Goal: Task Accomplishment & Management: Manage account settings

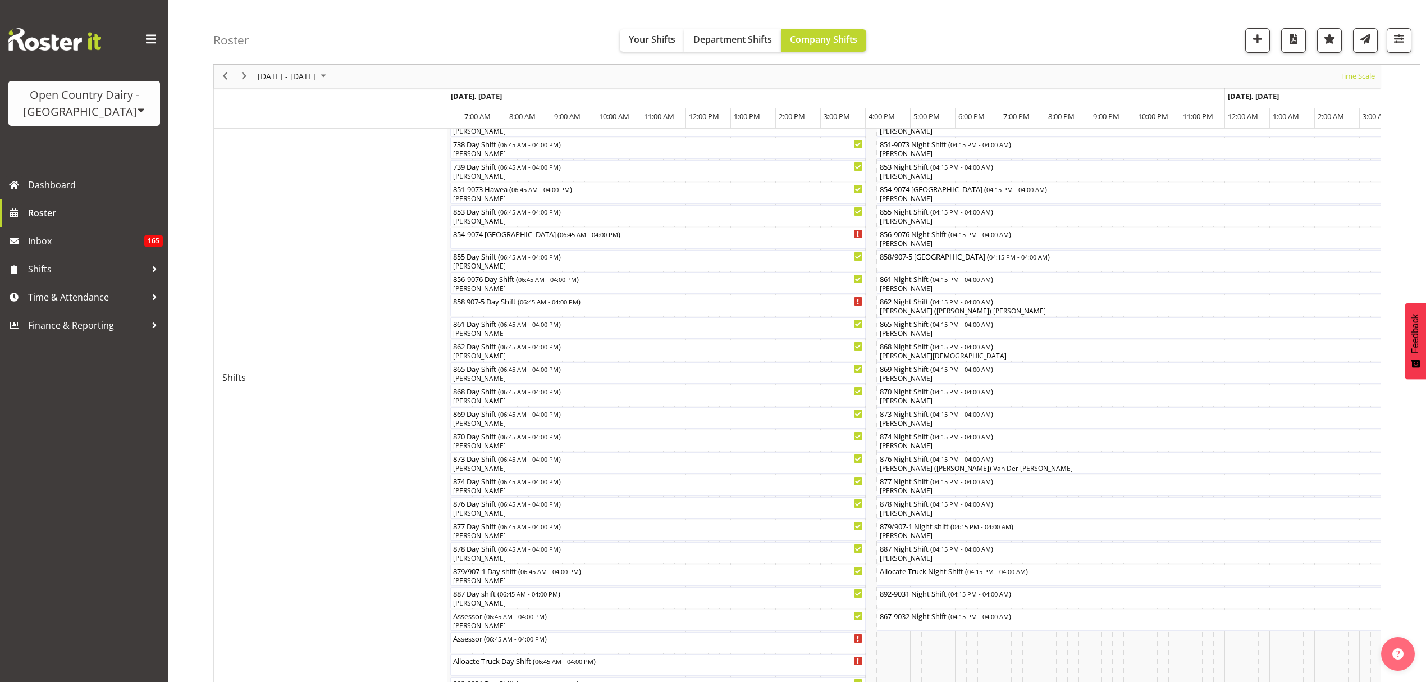
scroll to position [380, 0]
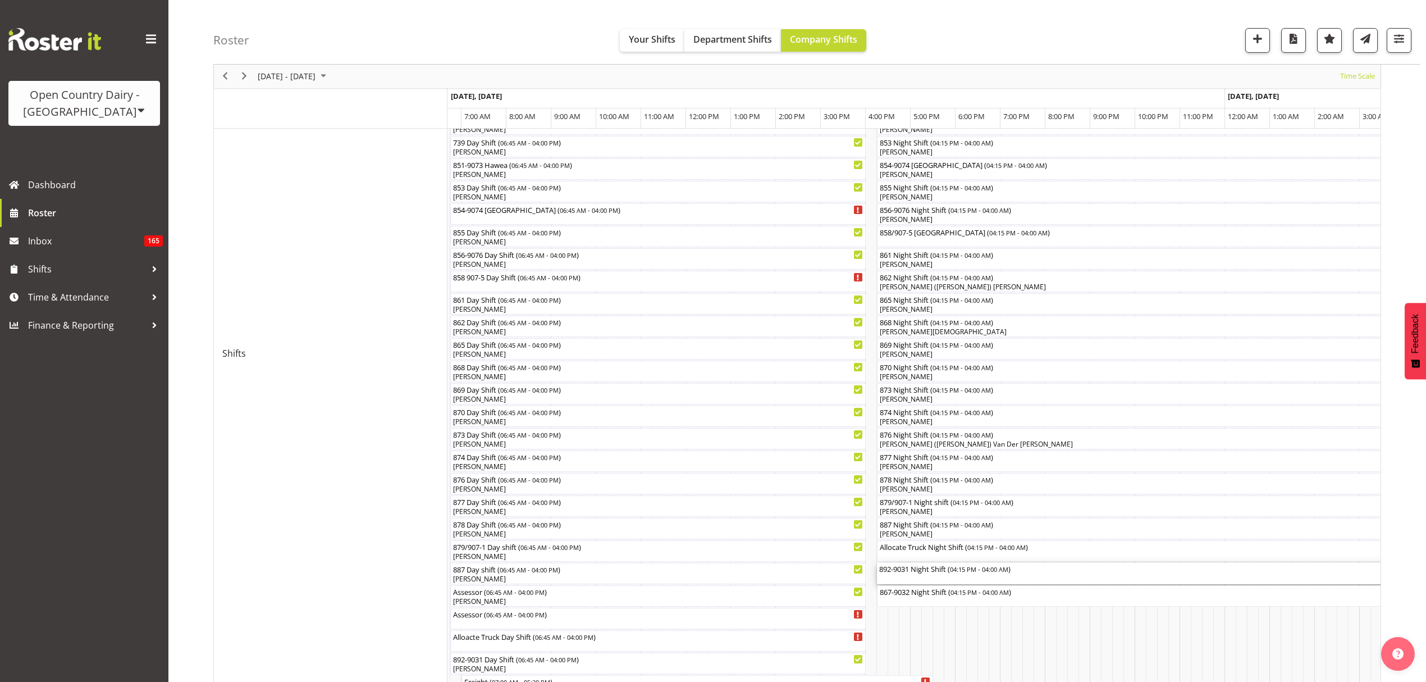
click at [933, 566] on div "892-9031 Night Shift ( 04:15 PM - 04:00 AM )" at bounding box center [1140, 568] width 523 height 11
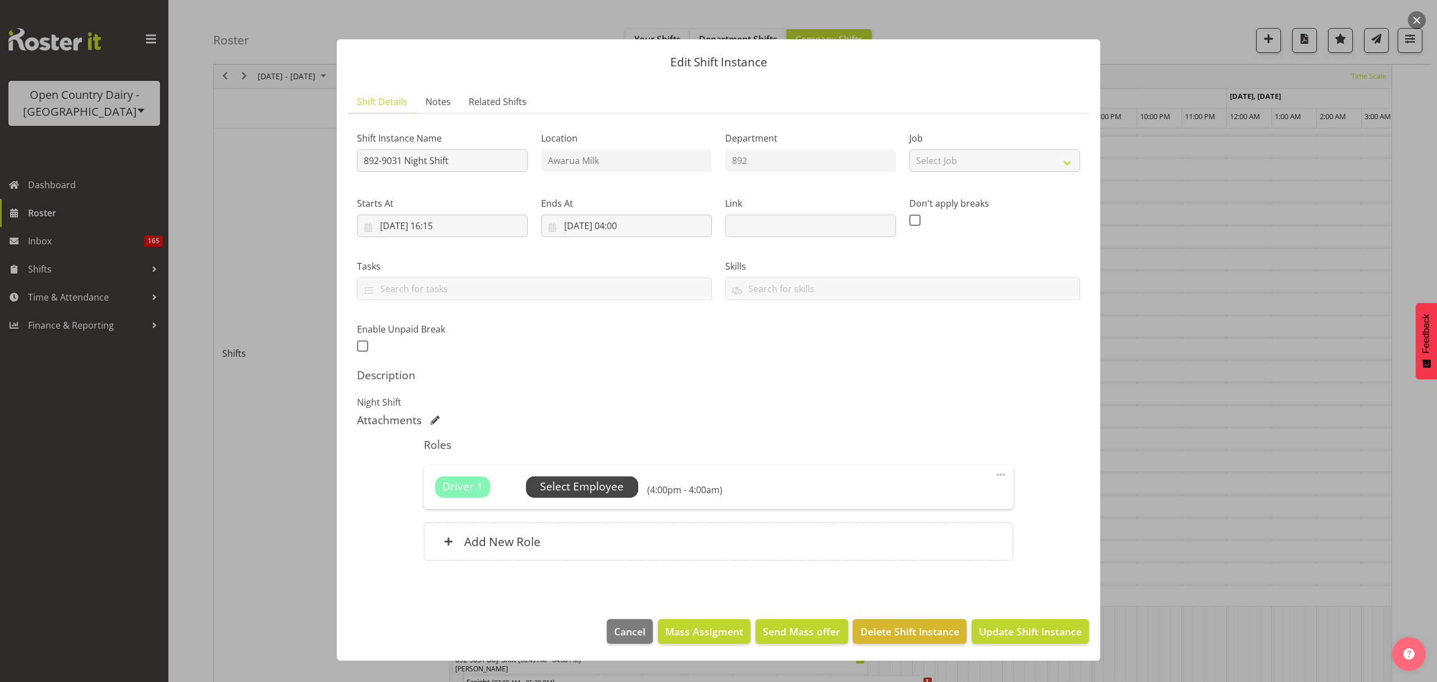
click at [564, 477] on div "Driver 1 Unfilled Select Employee (4:00pm - 4:00am) Edit Cover Role Delete" at bounding box center [718, 487] width 589 height 44
click at [568, 486] on span "Select Employee" at bounding box center [582, 486] width 84 height 16
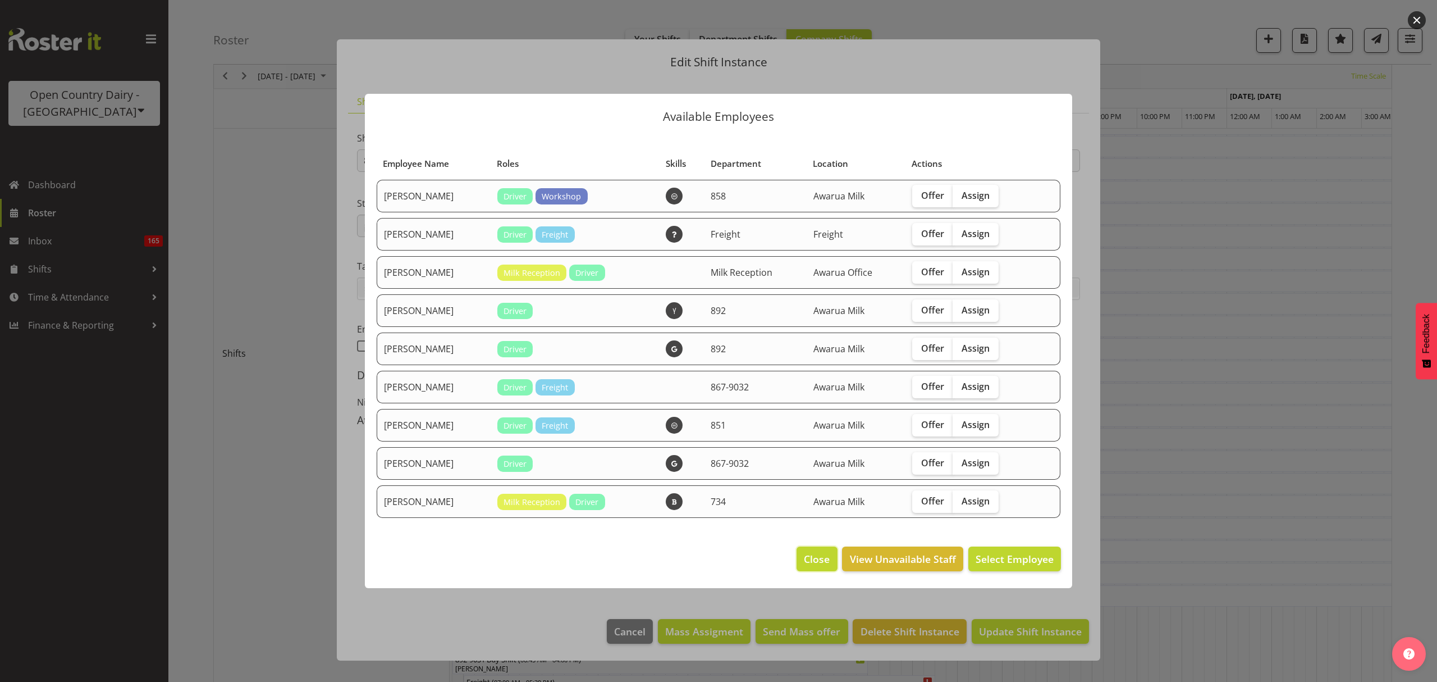
click at [811, 562] on span "Close" at bounding box center [817, 558] width 26 height 15
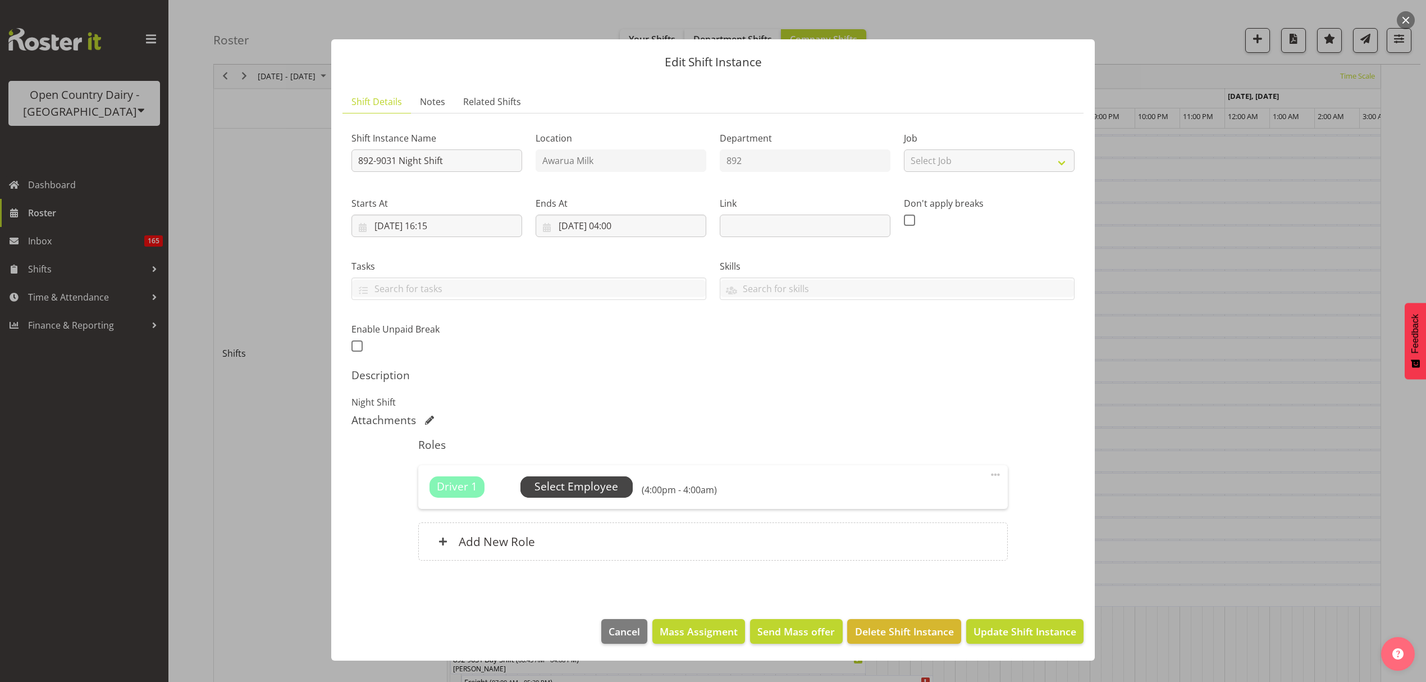
click at [595, 482] on span "Select Employee" at bounding box center [576, 486] width 84 height 16
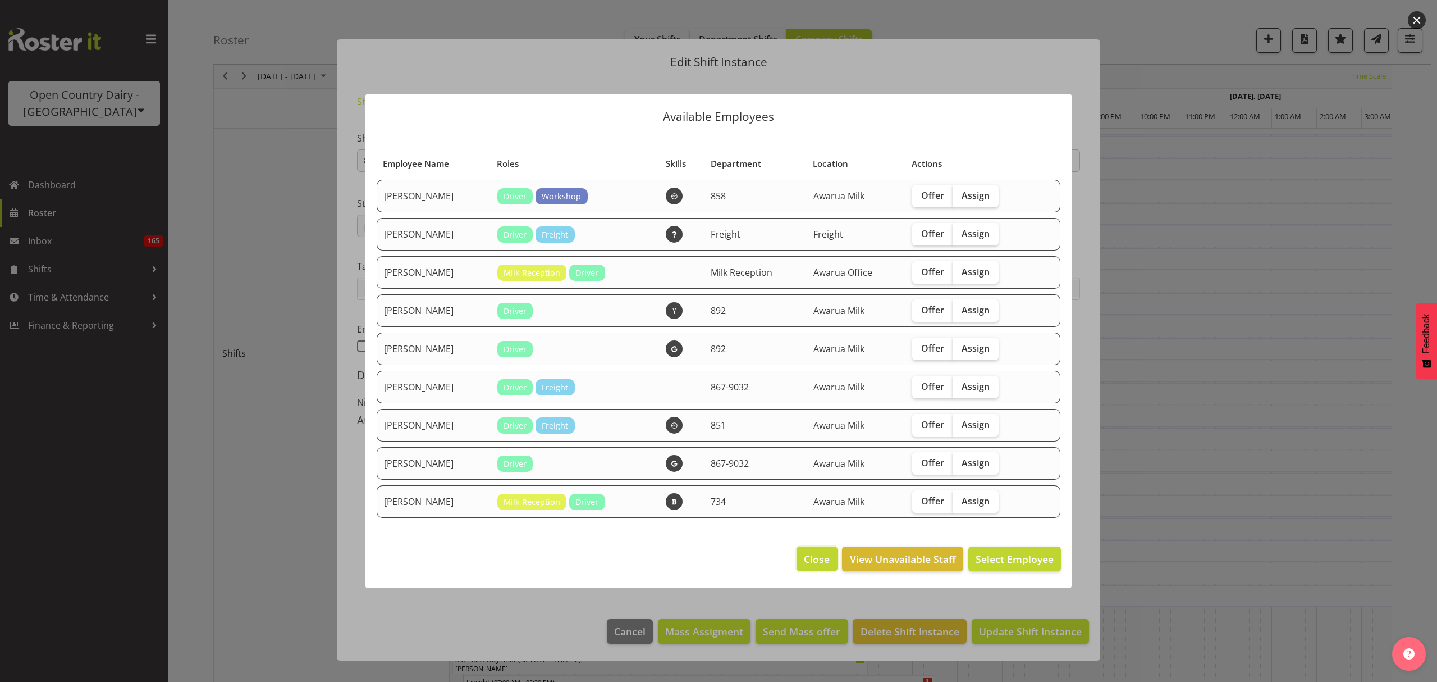
click at [798, 557] on button "Close" at bounding box center [817, 558] width 40 height 25
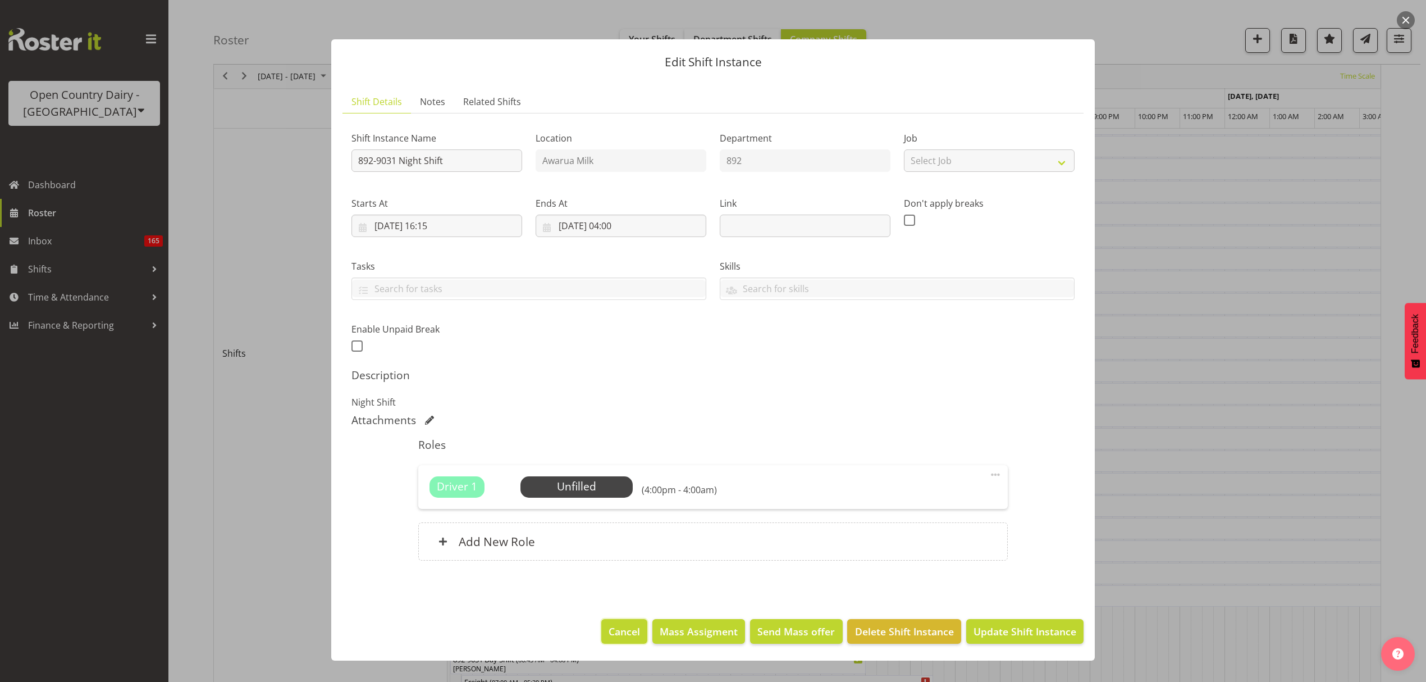
click at [623, 631] on span "Cancel" at bounding box center [624, 631] width 31 height 15
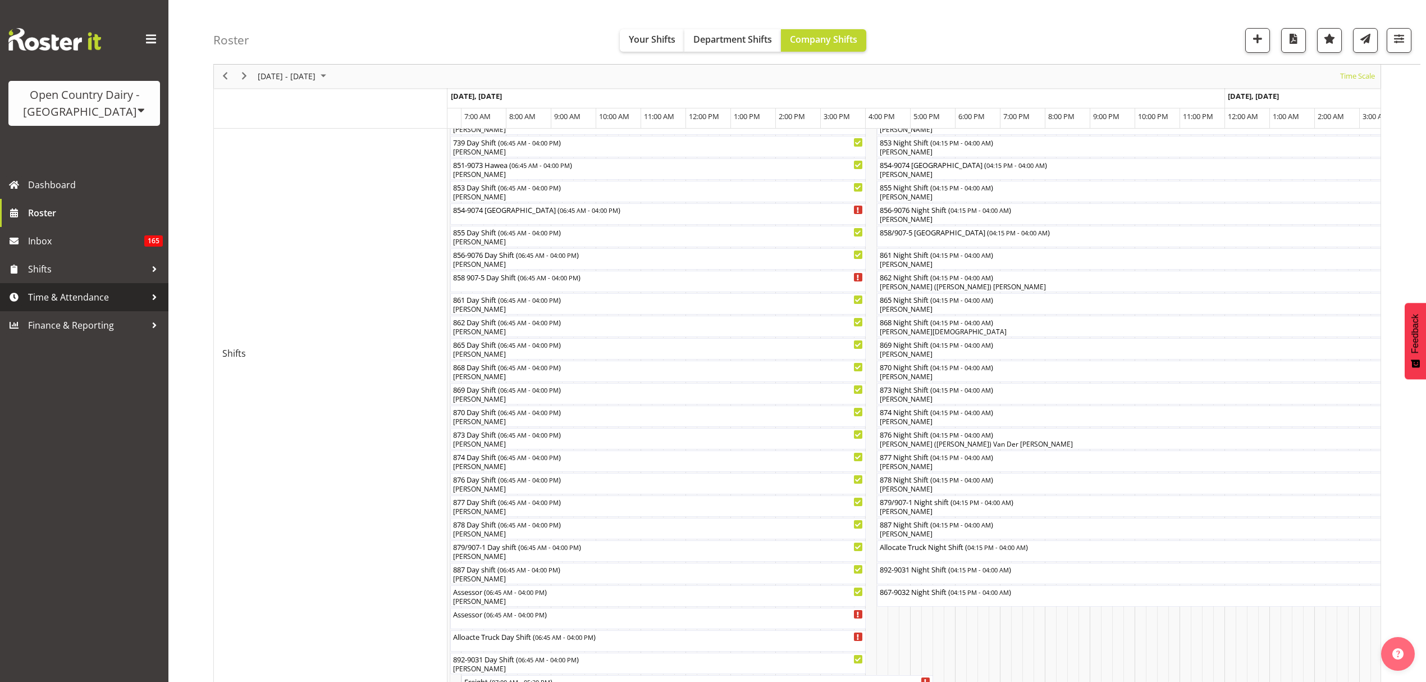
click at [97, 293] on span "Time & Attendance" at bounding box center [87, 297] width 118 height 17
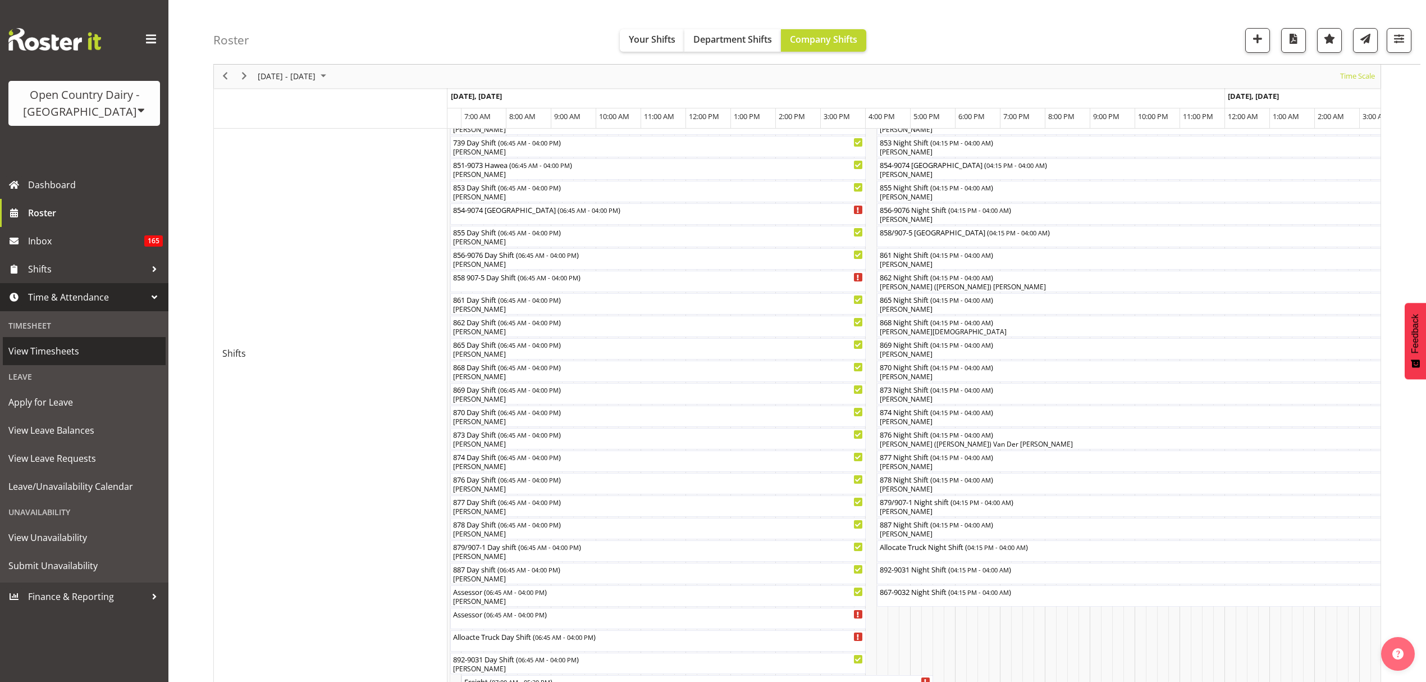
click at [49, 346] on span "View Timesheets" at bounding box center [84, 350] width 152 height 17
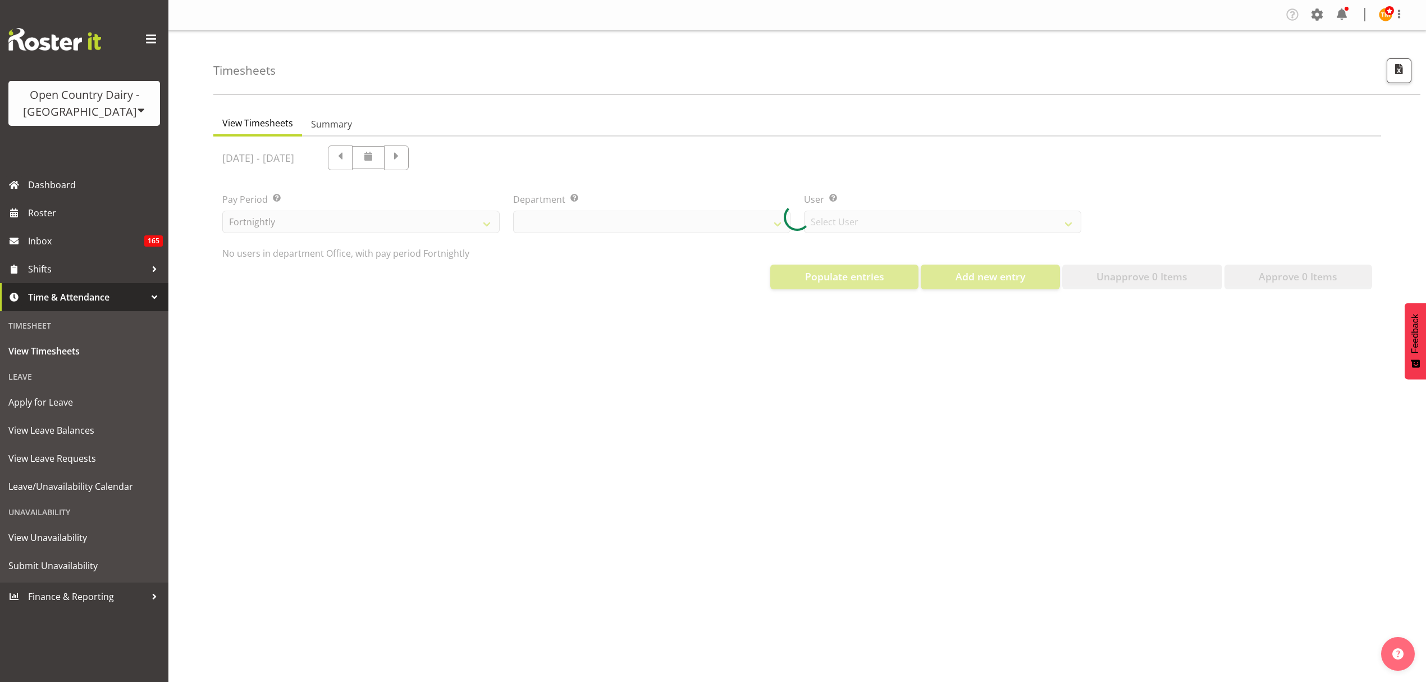
click at [752, 216] on div at bounding box center [797, 217] width 1168 height 162
select select "699"
select select "8449"
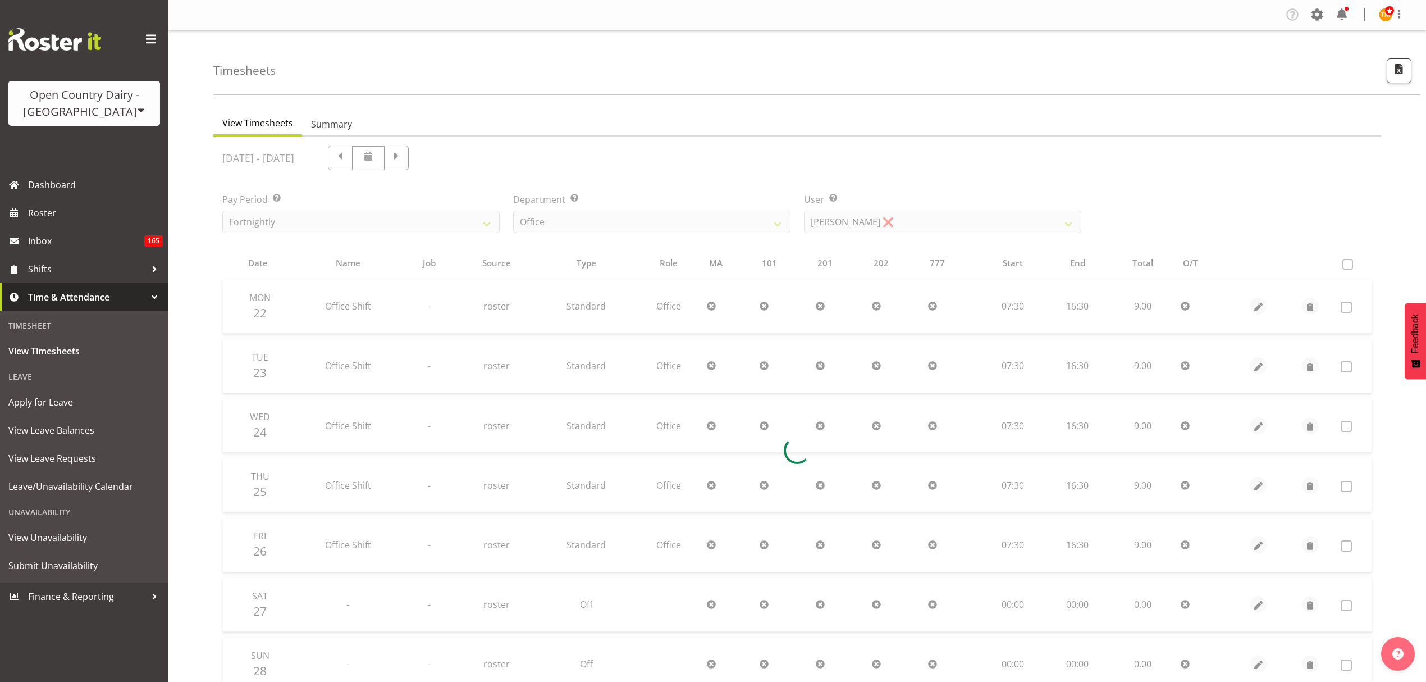
click at [766, 216] on div at bounding box center [797, 450] width 1168 height 628
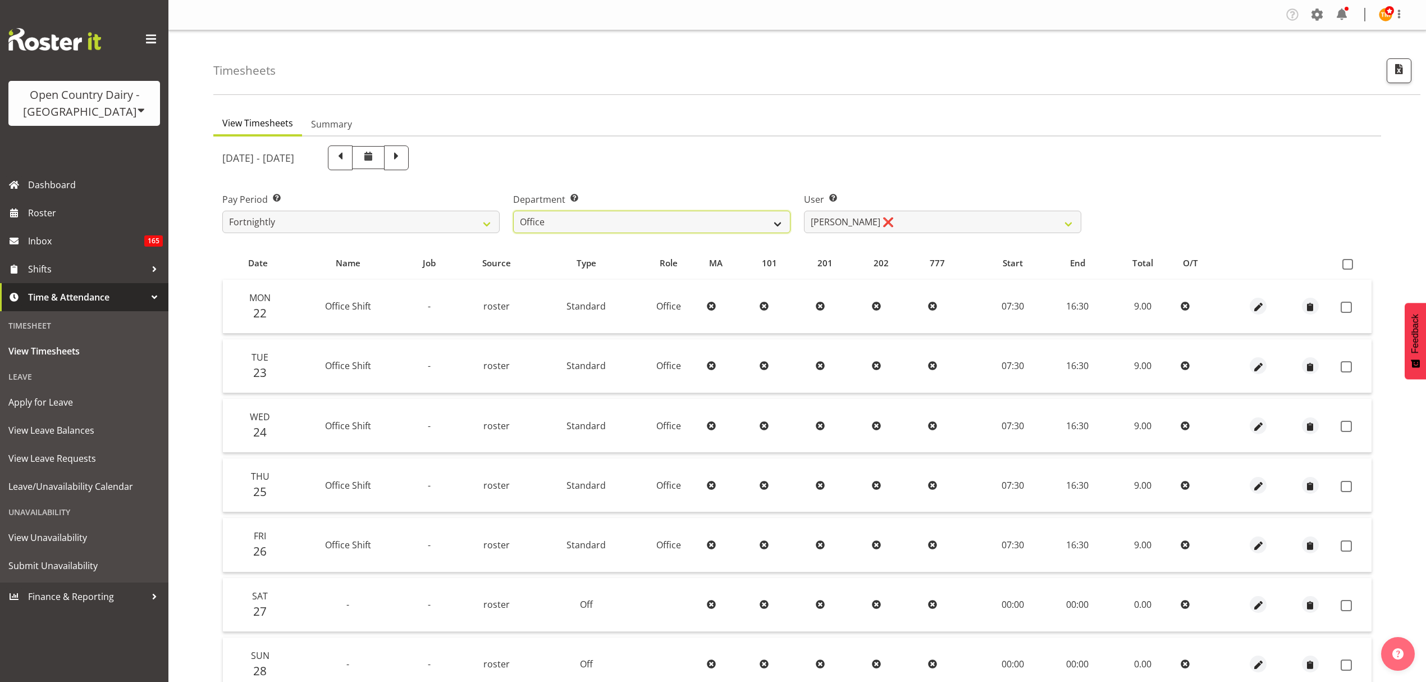
click at [766, 216] on select "734 735 736 737 738 739 851 853 854 855 856 858 861 862 865 867-9032 868 869 87…" at bounding box center [651, 222] width 277 height 22
click at [513, 211] on select "734 735 736 737 738 739 851 853 854 855 856 858 861 862 865 867-9032 868 869 87…" at bounding box center [651, 222] width 277 height 22
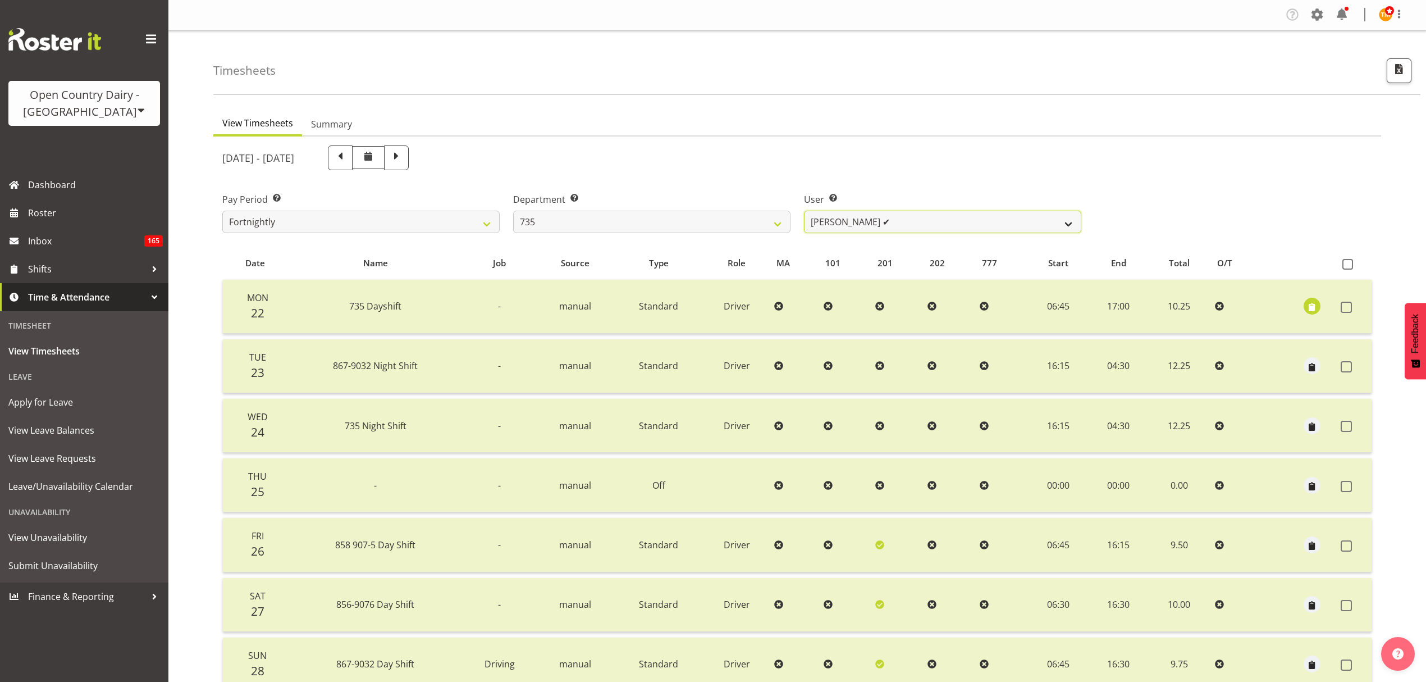
click at [874, 221] on select "Brian Neas ✔ Cherie Williams ✔ Christopher Sutherland ✔ Stuart Craig ✔" at bounding box center [942, 222] width 277 height 22
click at [726, 218] on select "734 735 736 737 738 739 851 853 854 855 856 858 861 862 865 867-9032 868 869 87…" at bounding box center [651, 222] width 277 height 22
click at [852, 230] on select "Brian Neas ✔ Cherie Williams ✔ Christopher Sutherland ✔ Stuart Craig ✔" at bounding box center [942, 222] width 277 height 22
click at [724, 229] on select "734 735 736 737 738 739 851 853 854 855 856 858 861 862 865 867-9032 868 869 87…" at bounding box center [651, 222] width 277 height 22
select select "906"
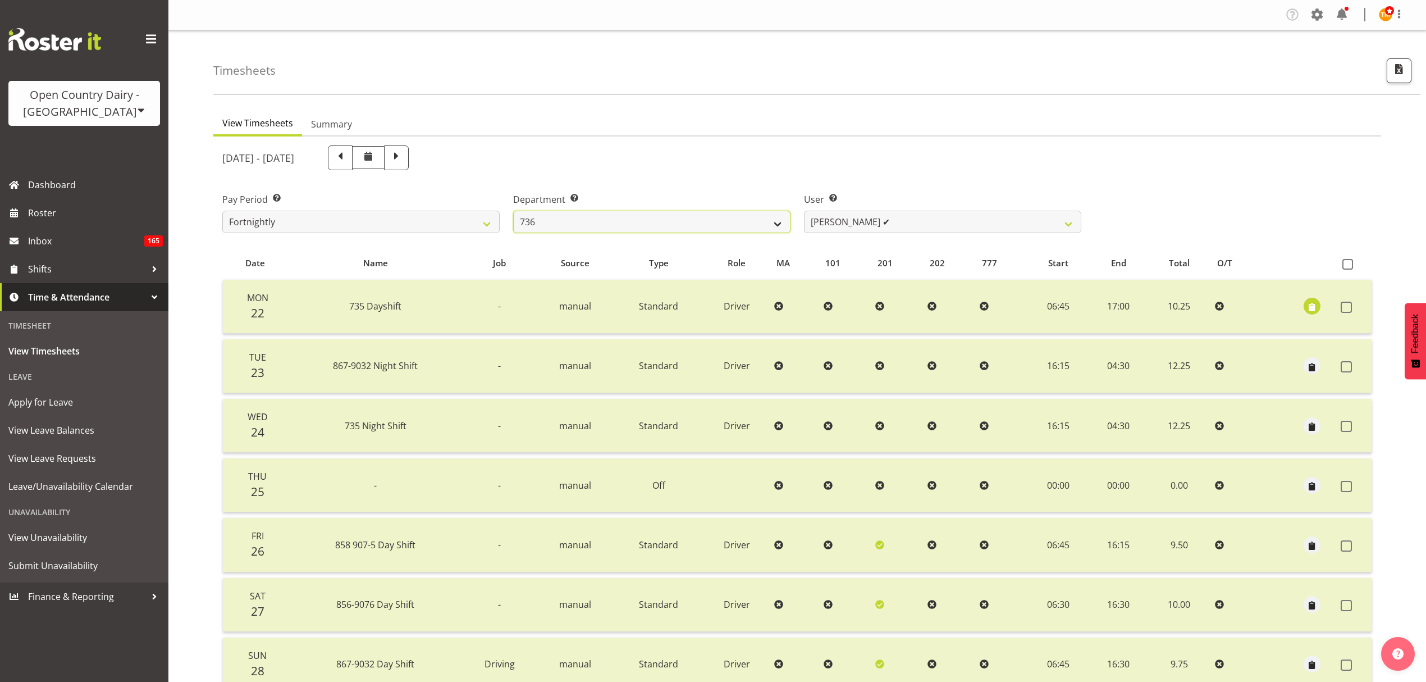
click at [513, 211] on select "734 735 736 737 738 739 851 853 854 855 856 858 861 862 865 867-9032 868 869 87…" at bounding box center [651, 222] width 277 height 22
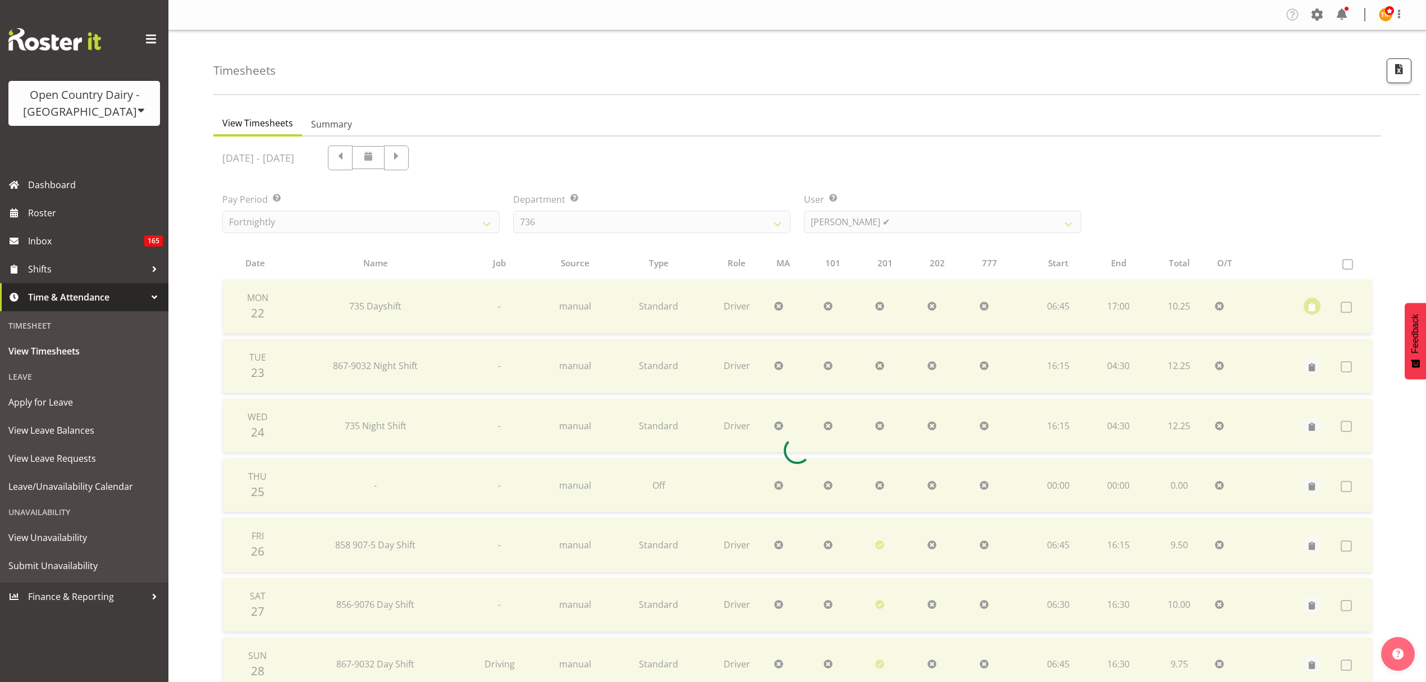
click at [860, 216] on div at bounding box center [797, 450] width 1168 height 628
click at [861, 214] on div at bounding box center [797, 450] width 1168 height 628
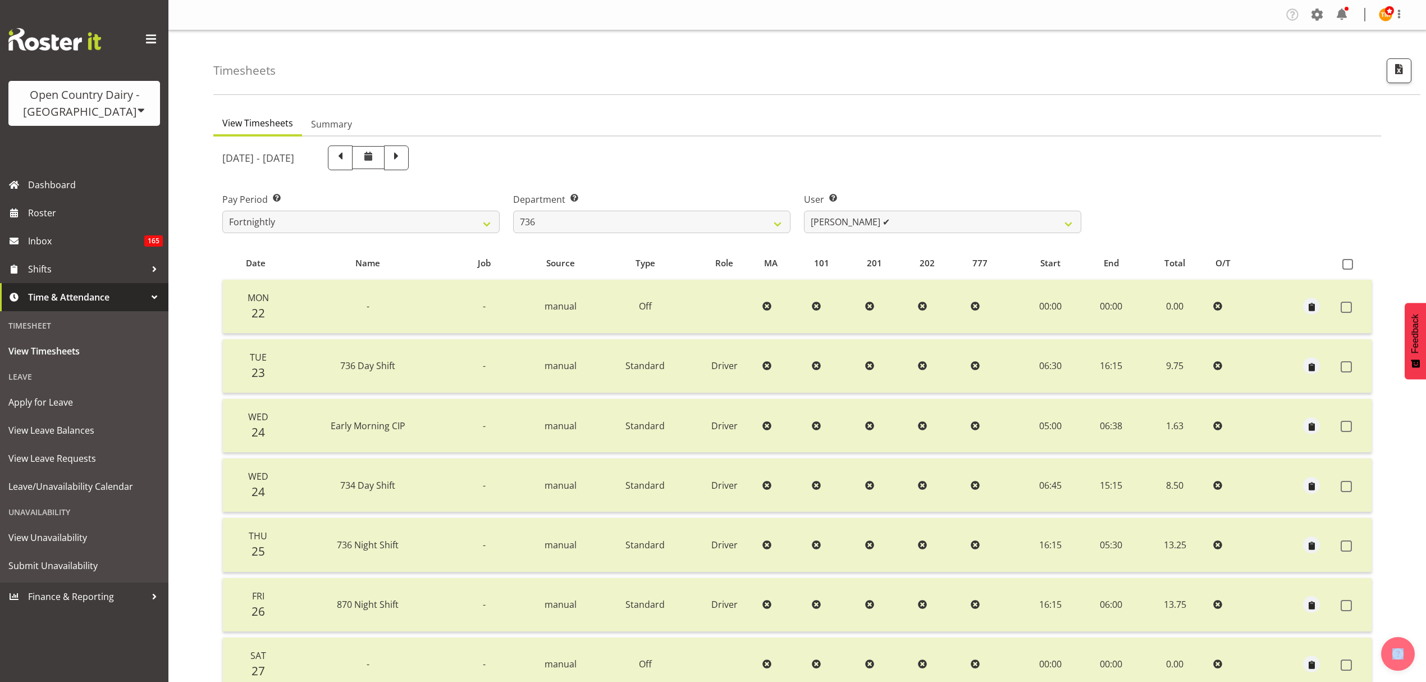
click at [861, 214] on div at bounding box center [797, 479] width 1168 height 687
click at [863, 209] on div "User Select user. Note: This is filtered down by the previous two drop-down ite…" at bounding box center [942, 213] width 277 height 40
click at [865, 219] on select "Andy Van Brecht ✔ Gavin Hamilton ✔ Jamie Seaton ✔ Kerrod Ward ✔" at bounding box center [942, 222] width 277 height 22
select select "7419"
click at [804, 211] on select "Andy Van Brecht ✔ Gavin Hamilton ✔ Jamie Seaton ✔ Kerrod Ward ✔" at bounding box center [942, 222] width 277 height 22
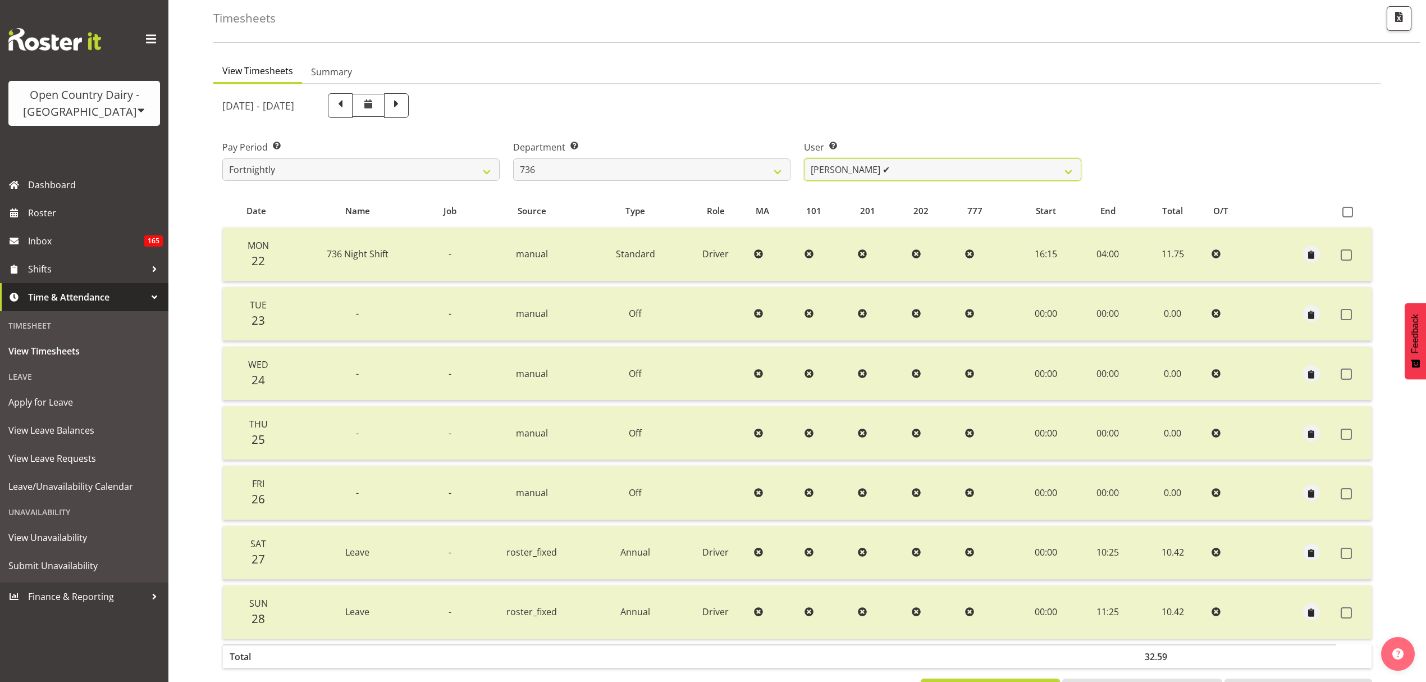
scroll to position [99, 0]
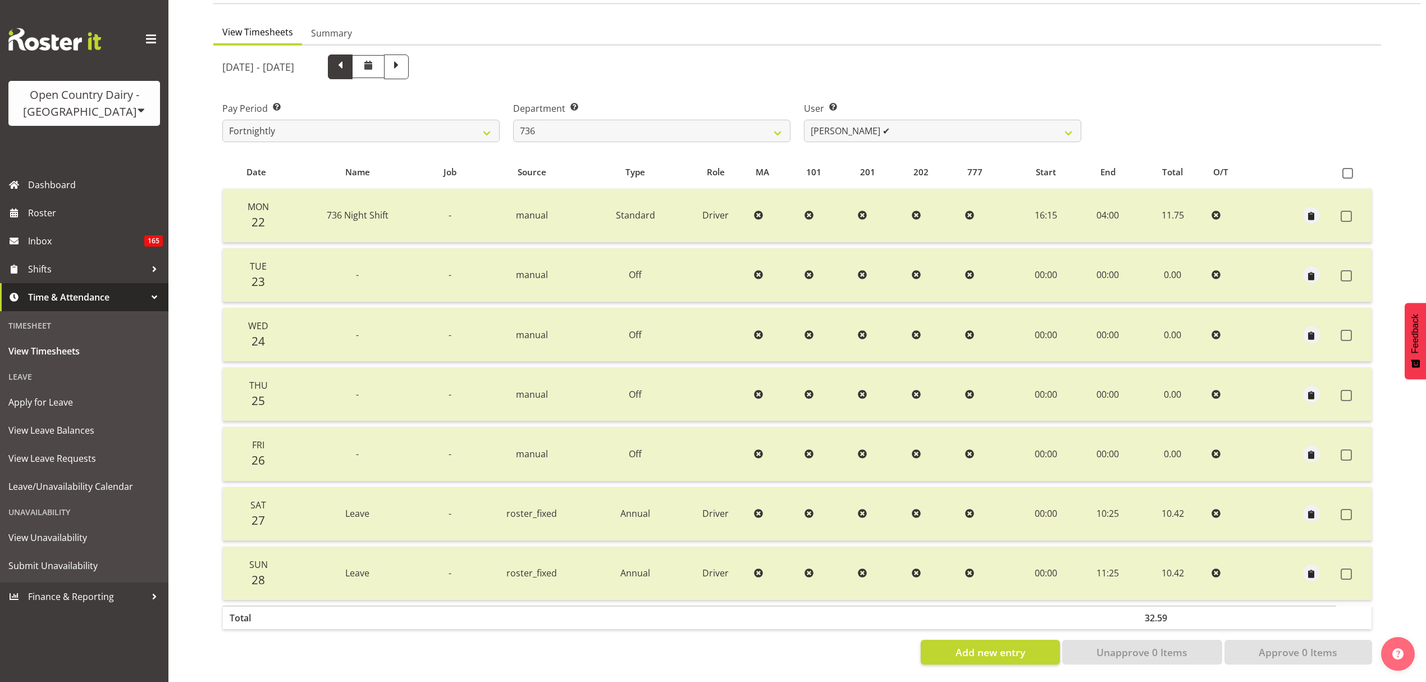
click at [348, 63] on span at bounding box center [340, 65] width 15 height 15
click at [353, 63] on span at bounding box center [340, 66] width 25 height 25
click at [385, 62] on span at bounding box center [368, 66] width 33 height 23
select select
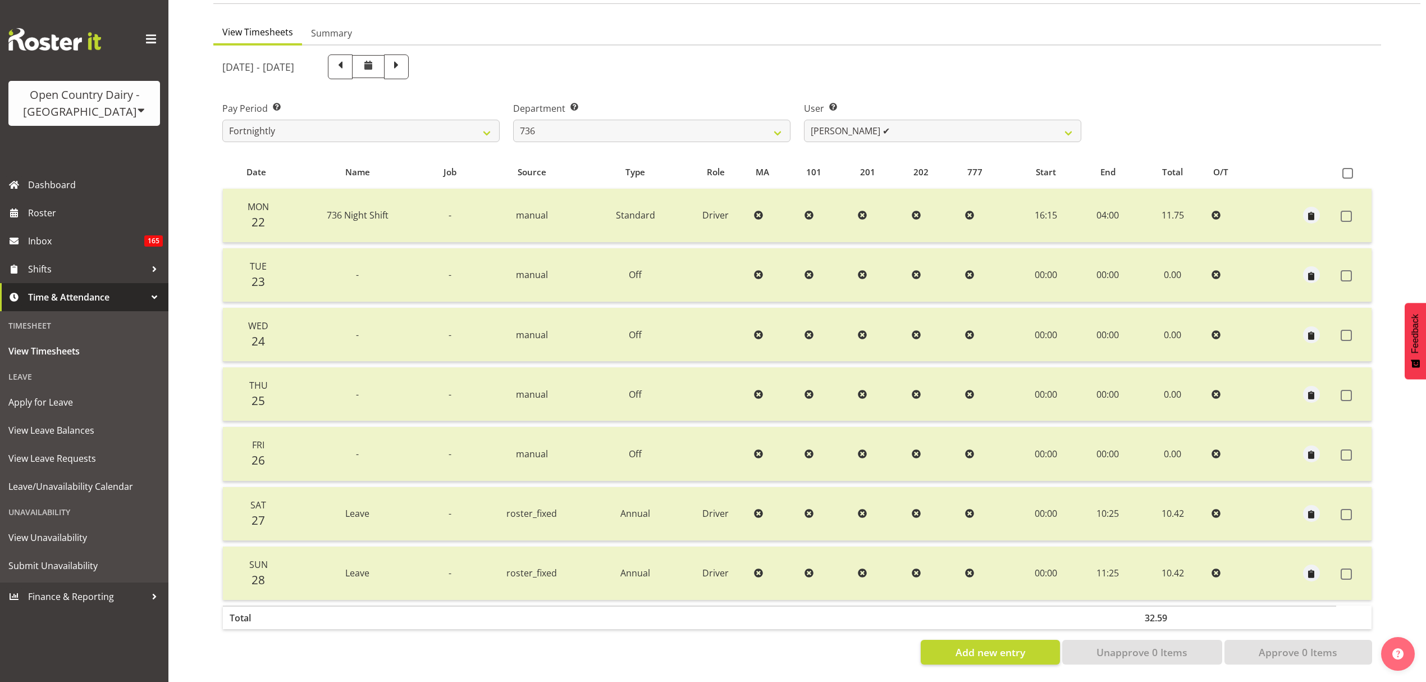
select select
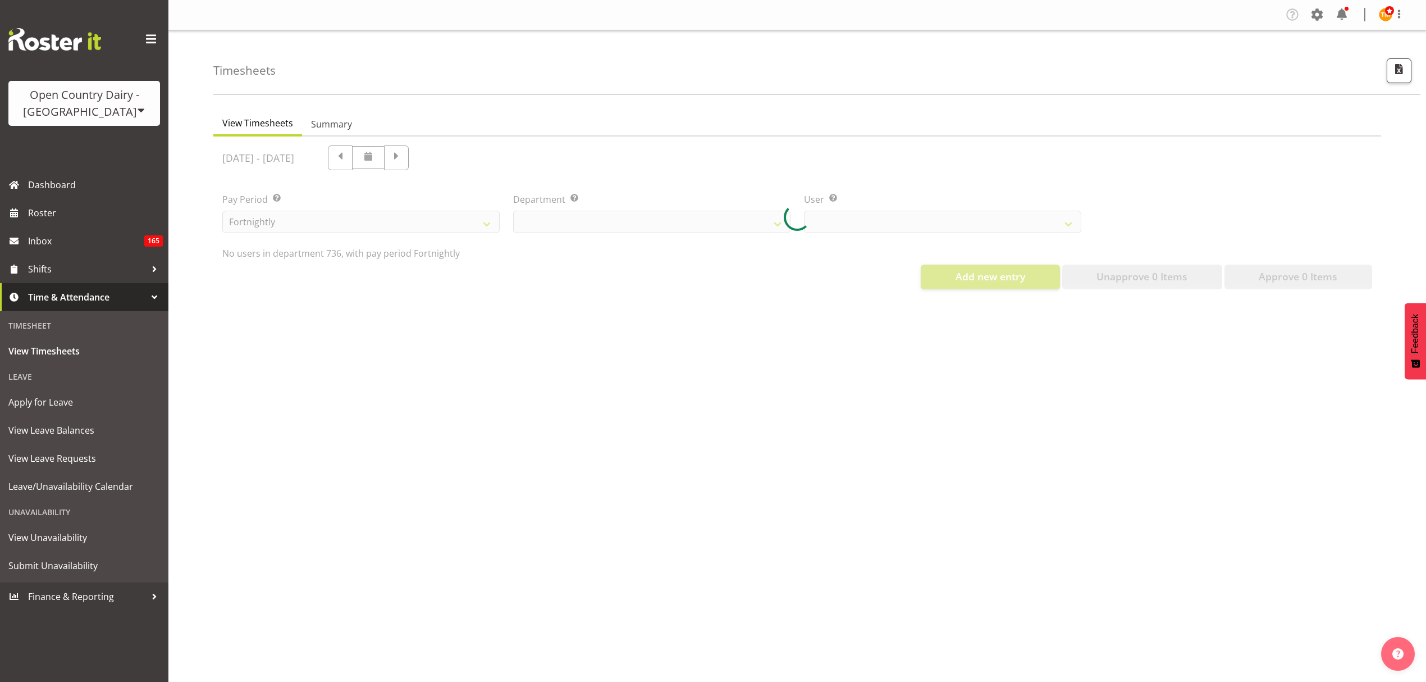
scroll to position [0, 0]
select select "906"
select select "7419"
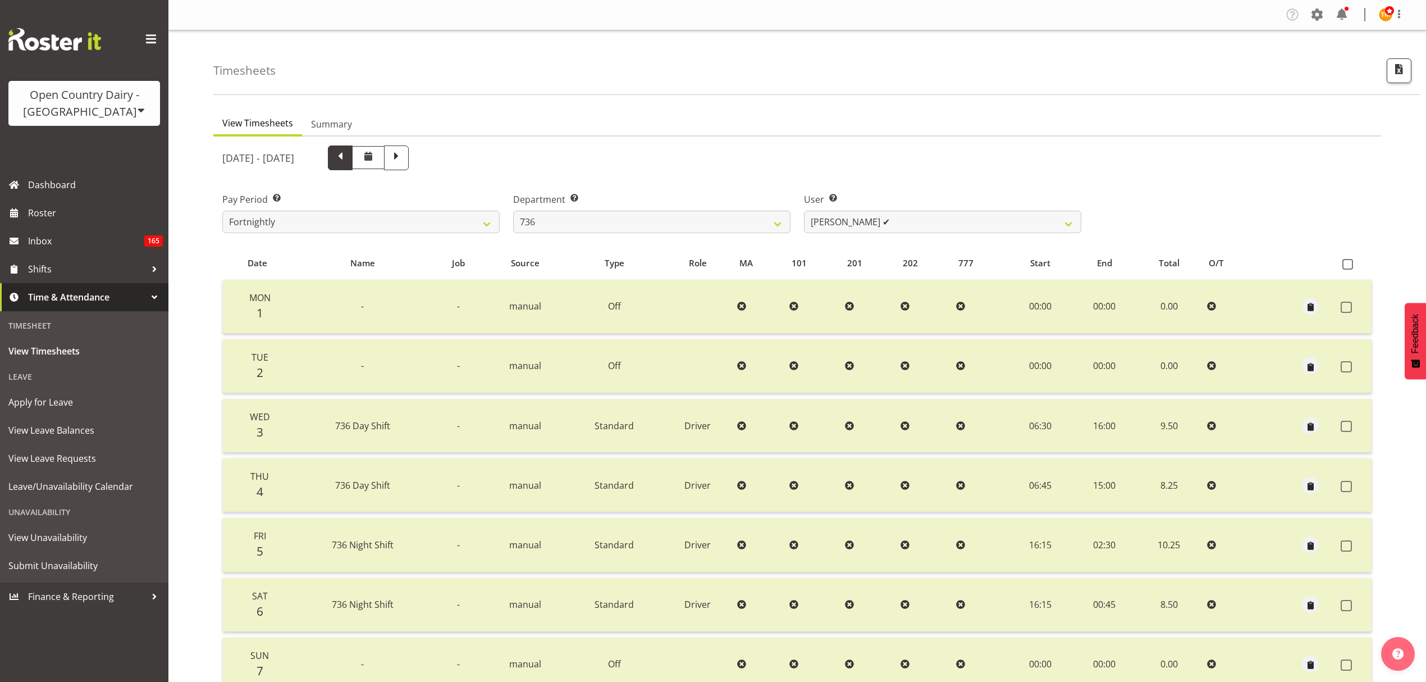
click at [348, 154] on span at bounding box center [340, 156] width 15 height 15
click at [375, 154] on span at bounding box center [368, 155] width 13 height 13
select select
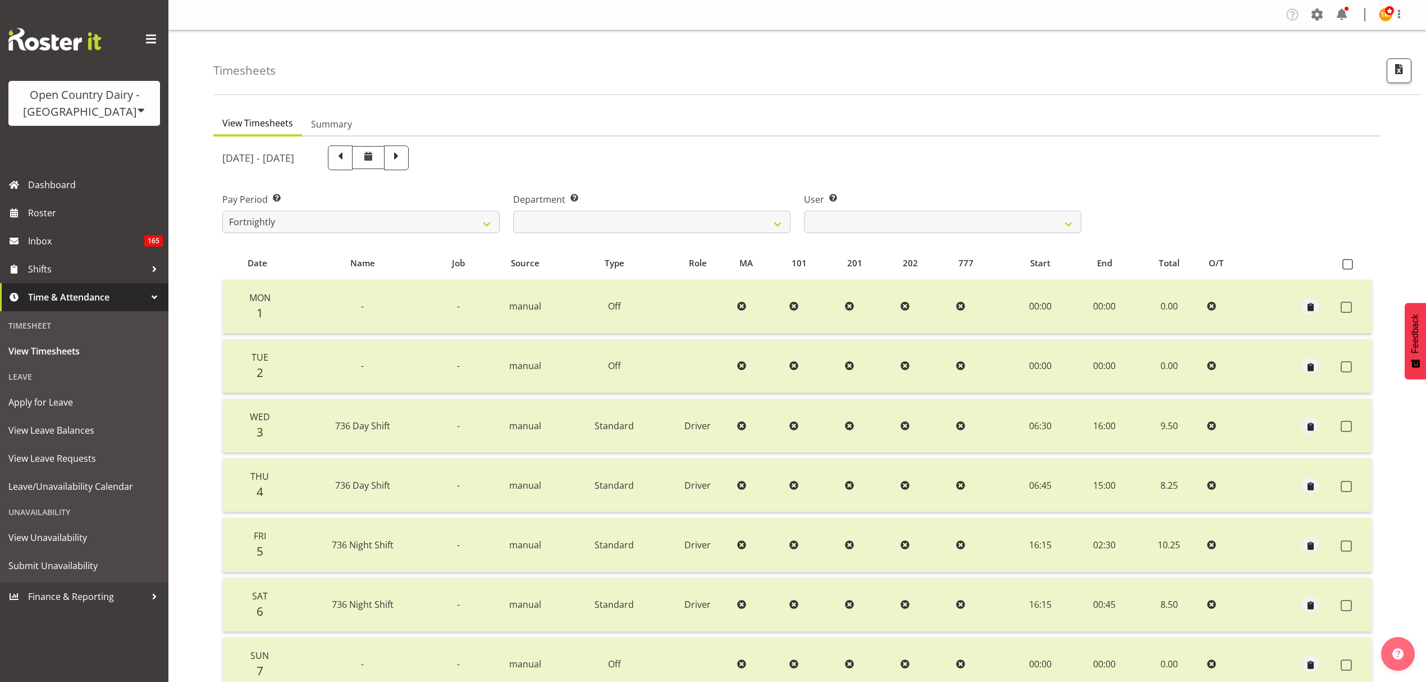
click at [0, 0] on div at bounding box center [0, 0] width 0 height 0
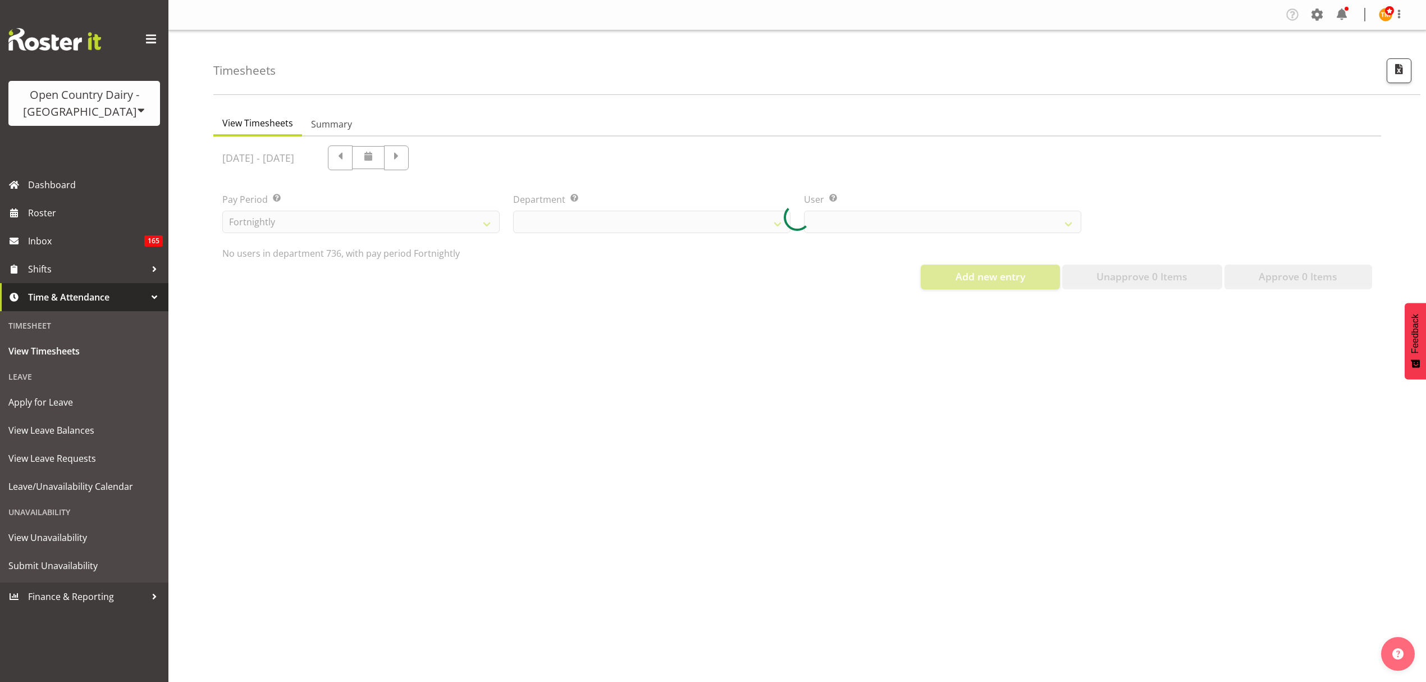
click at [417, 158] on div at bounding box center [797, 217] width 1168 height 162
select select "906"
select select "7419"
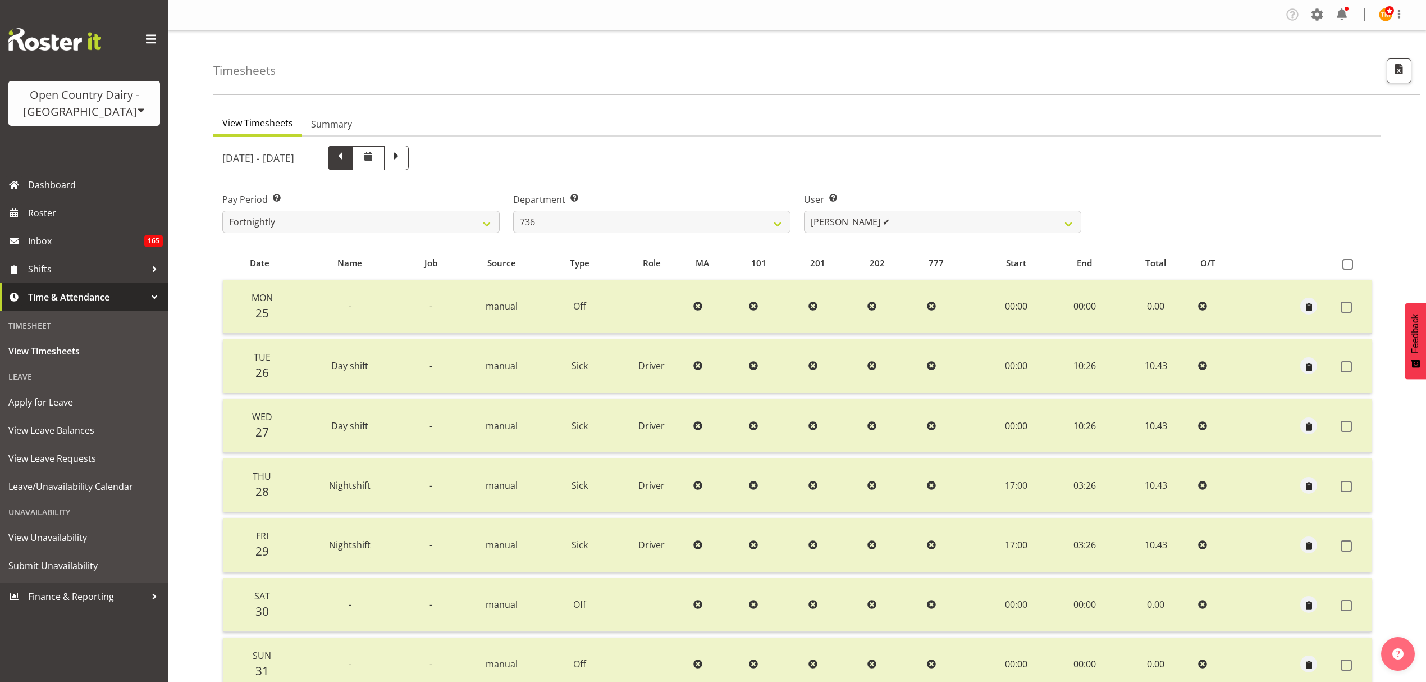
click at [348, 159] on span at bounding box center [340, 156] width 15 height 15
select select
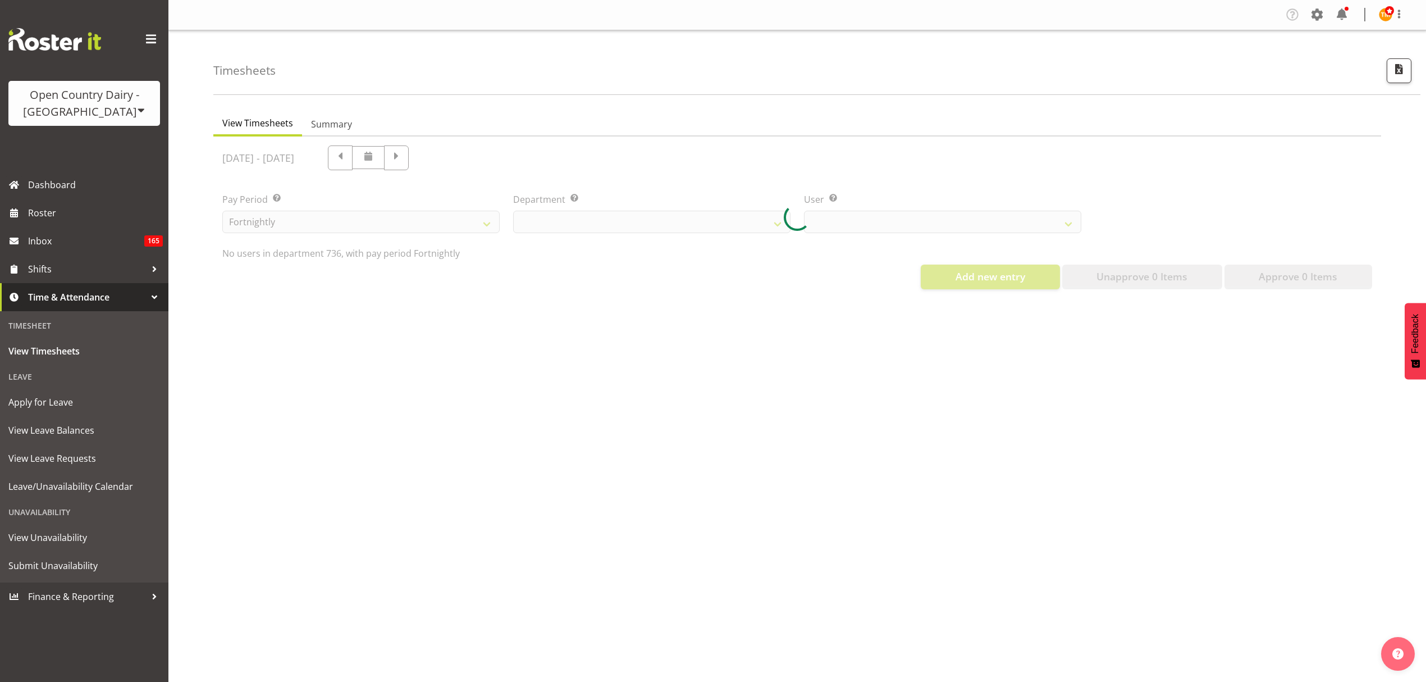
select select "906"
select select "7419"
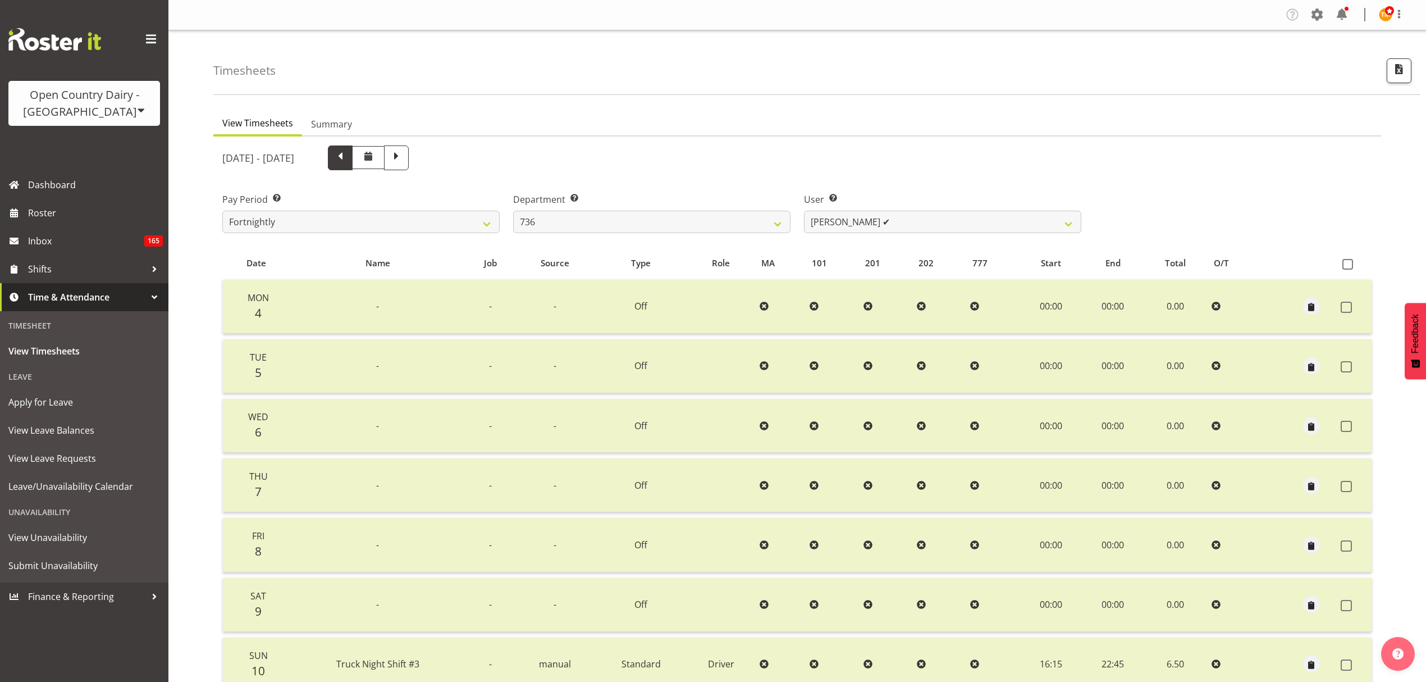
click at [348, 161] on span at bounding box center [340, 156] width 15 height 15
select select
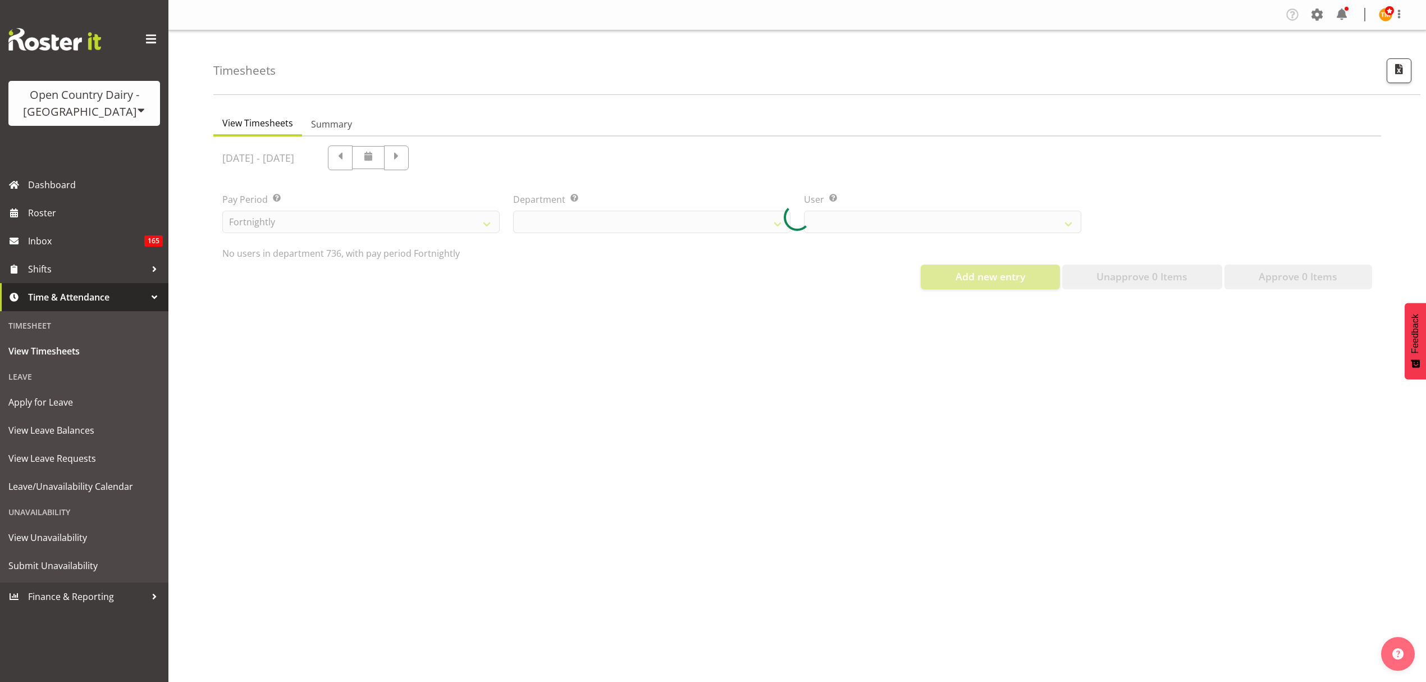
select select "906"
select select "7419"
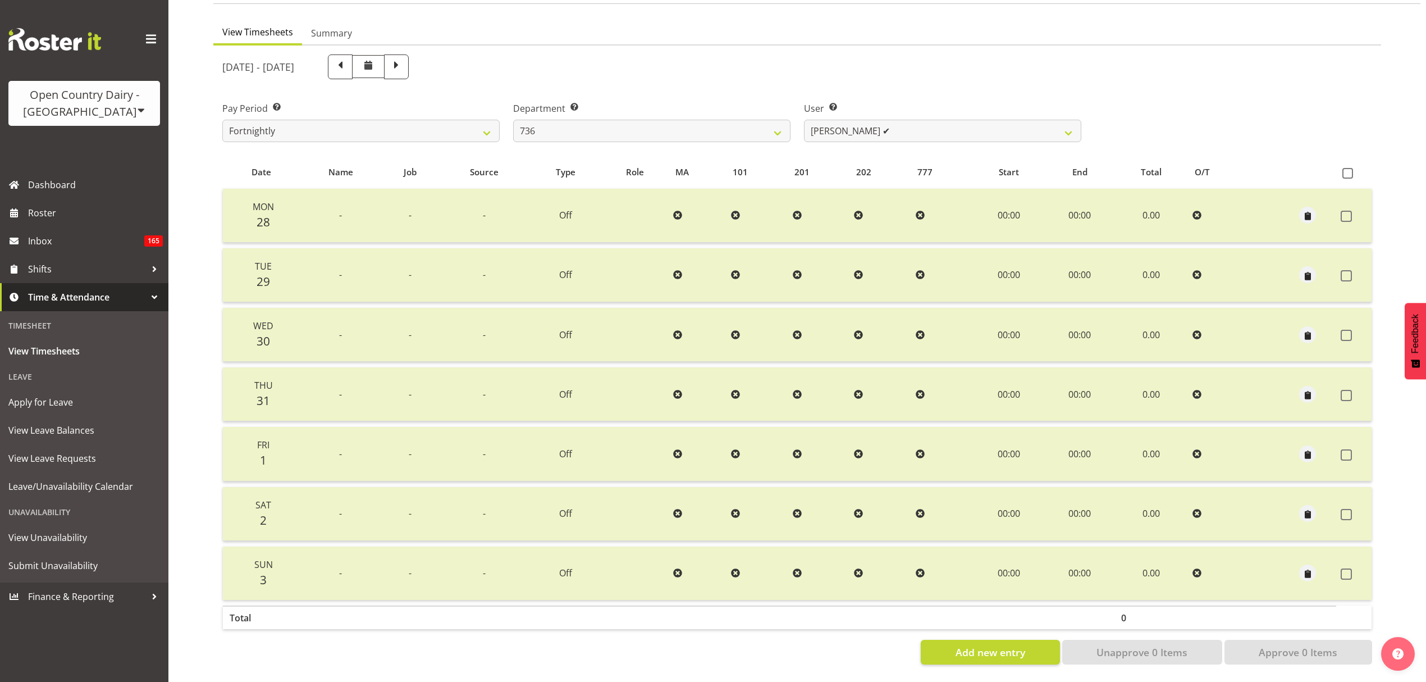
scroll to position [99, 0]
click at [348, 61] on span at bounding box center [340, 65] width 15 height 15
select select
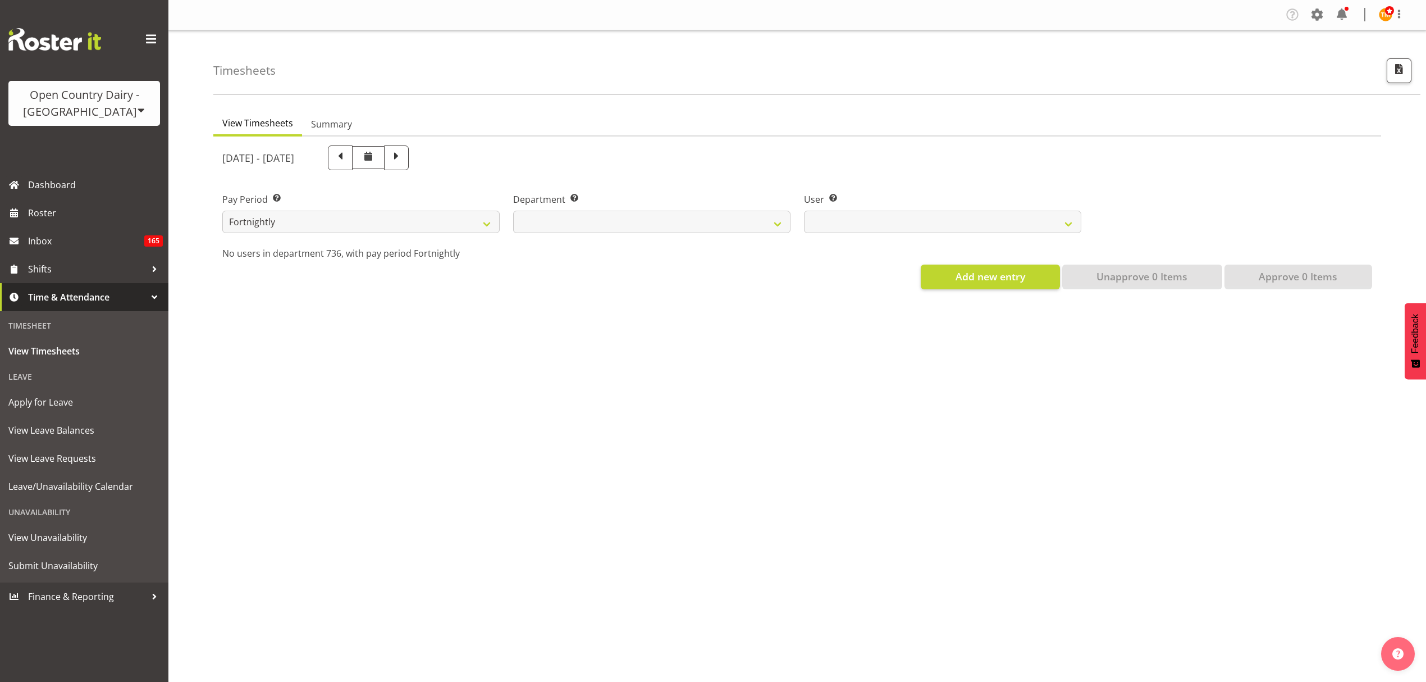
scroll to position [0, 0]
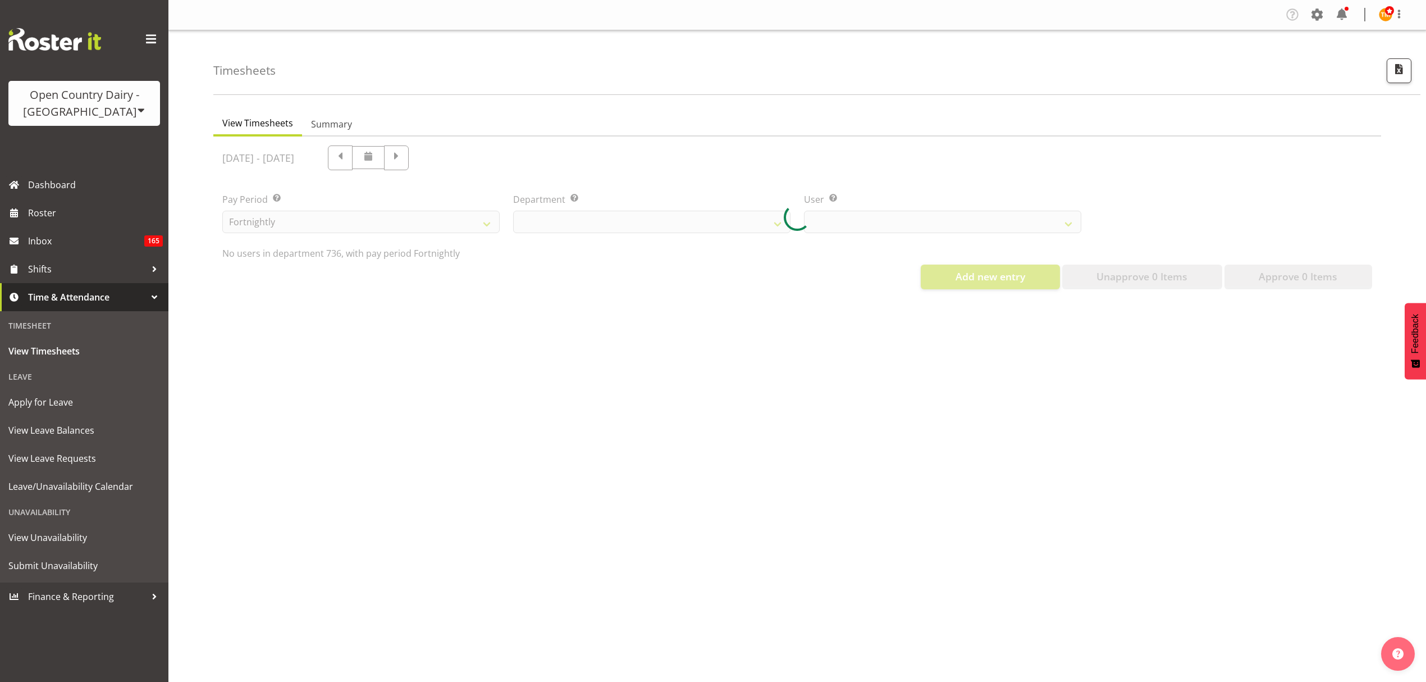
select select "906"
select select "7419"
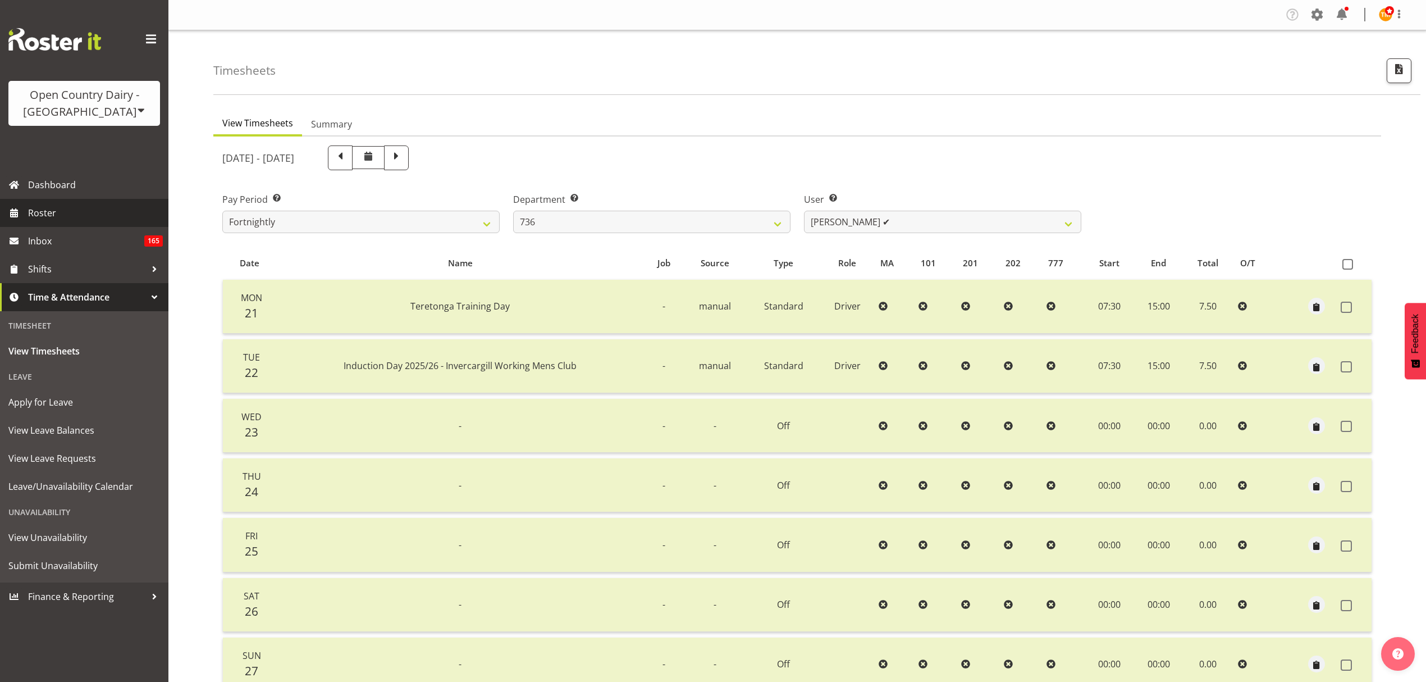
click at [80, 212] on span "Roster" at bounding box center [95, 212] width 135 height 17
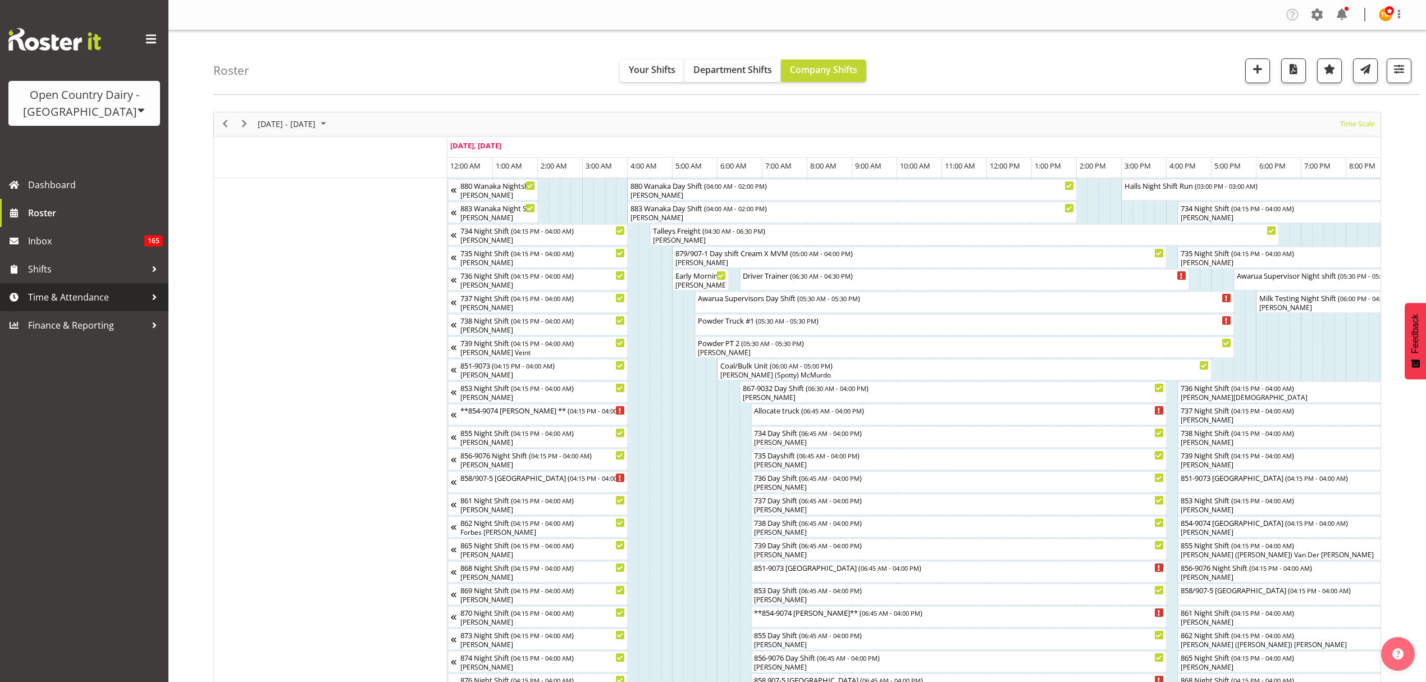
click at [117, 290] on span "Time & Attendance" at bounding box center [87, 297] width 118 height 17
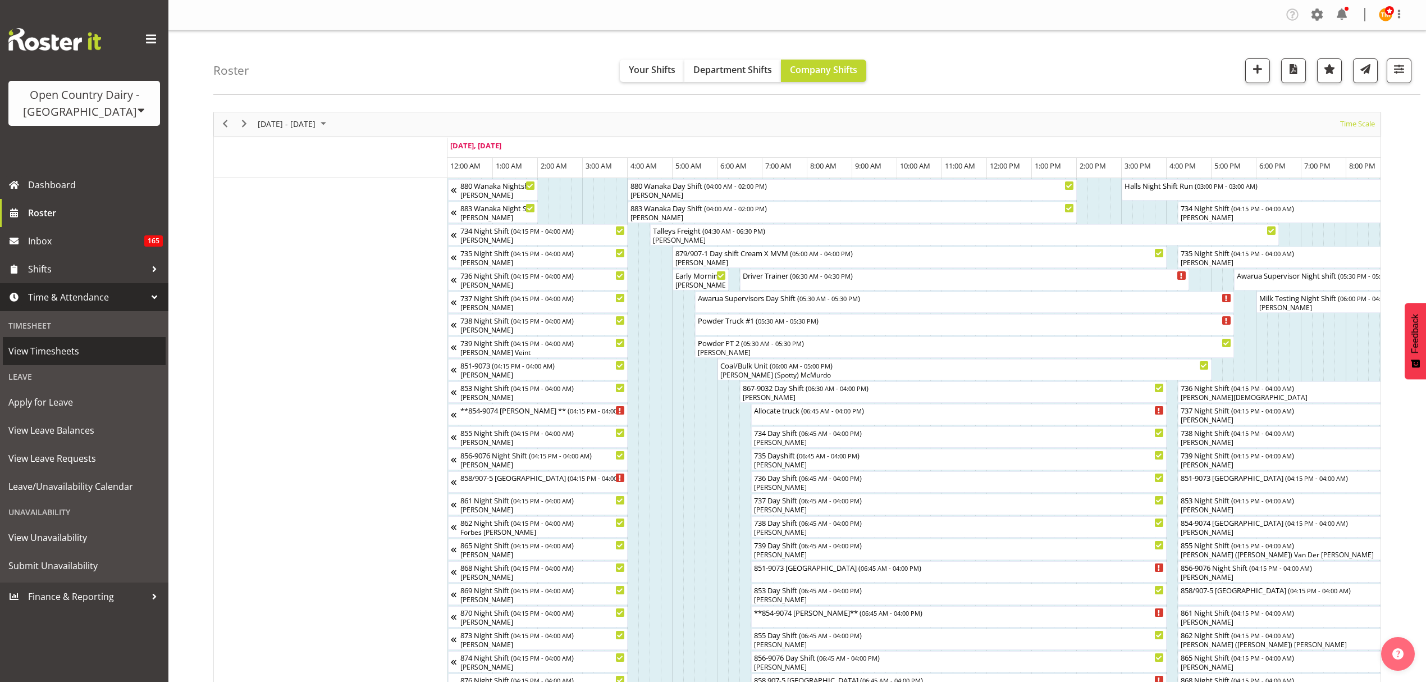
click at [74, 360] on link "View Timesheets" at bounding box center [84, 351] width 163 height 28
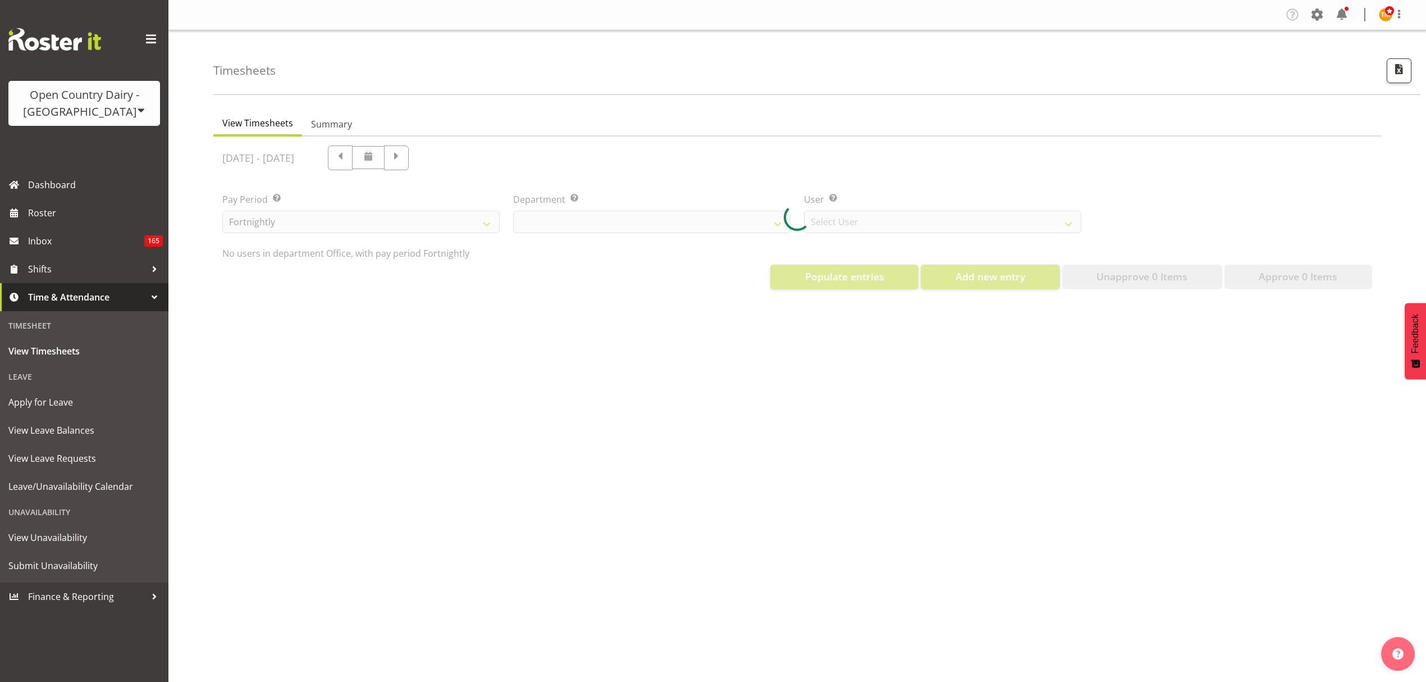
select select "699"
select select "8449"
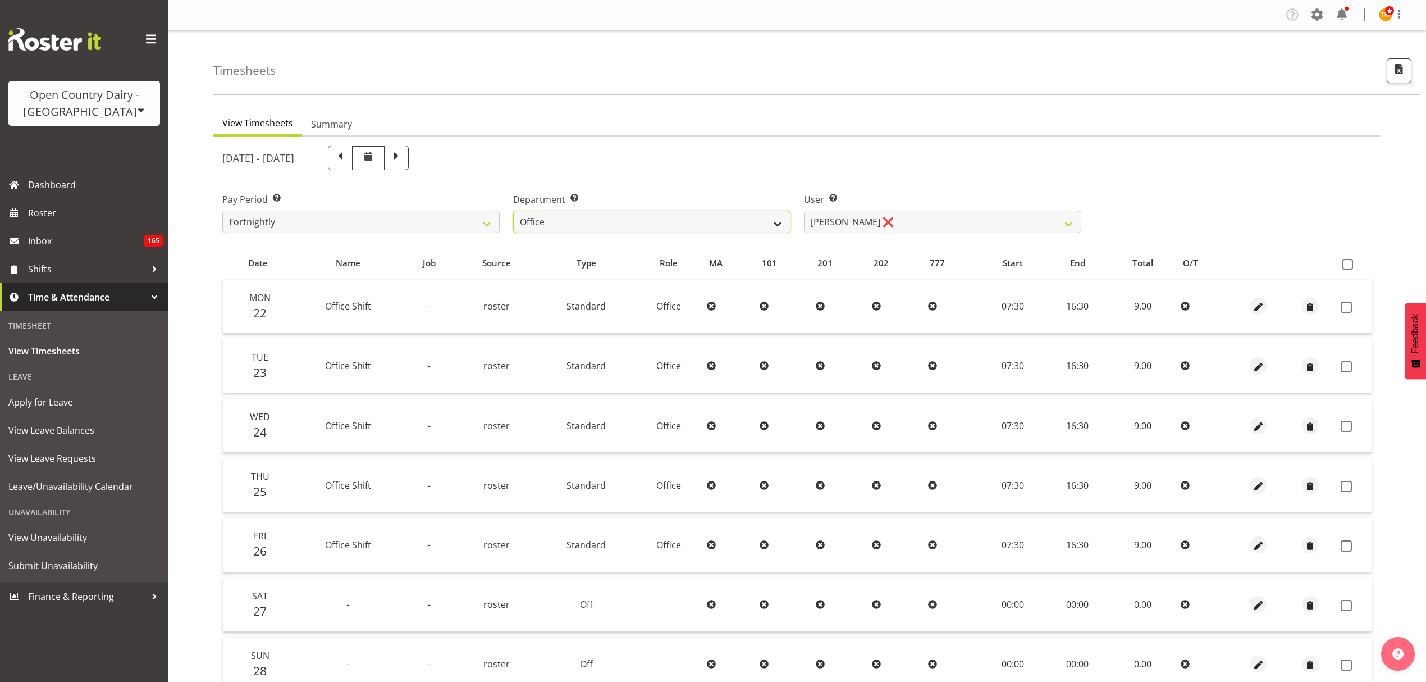
click at [725, 218] on select "734 735 736 737 738 739 851 853 854 855 856 858 861 862 865 867-9032 868 869 87…" at bounding box center [651, 222] width 277 height 22
select select "686"
click at [513, 211] on select "734 735 736 737 738 739 851 853 854 855 856 858 861 862 865 867-9032 868 869 87…" at bounding box center [651, 222] width 277 height 22
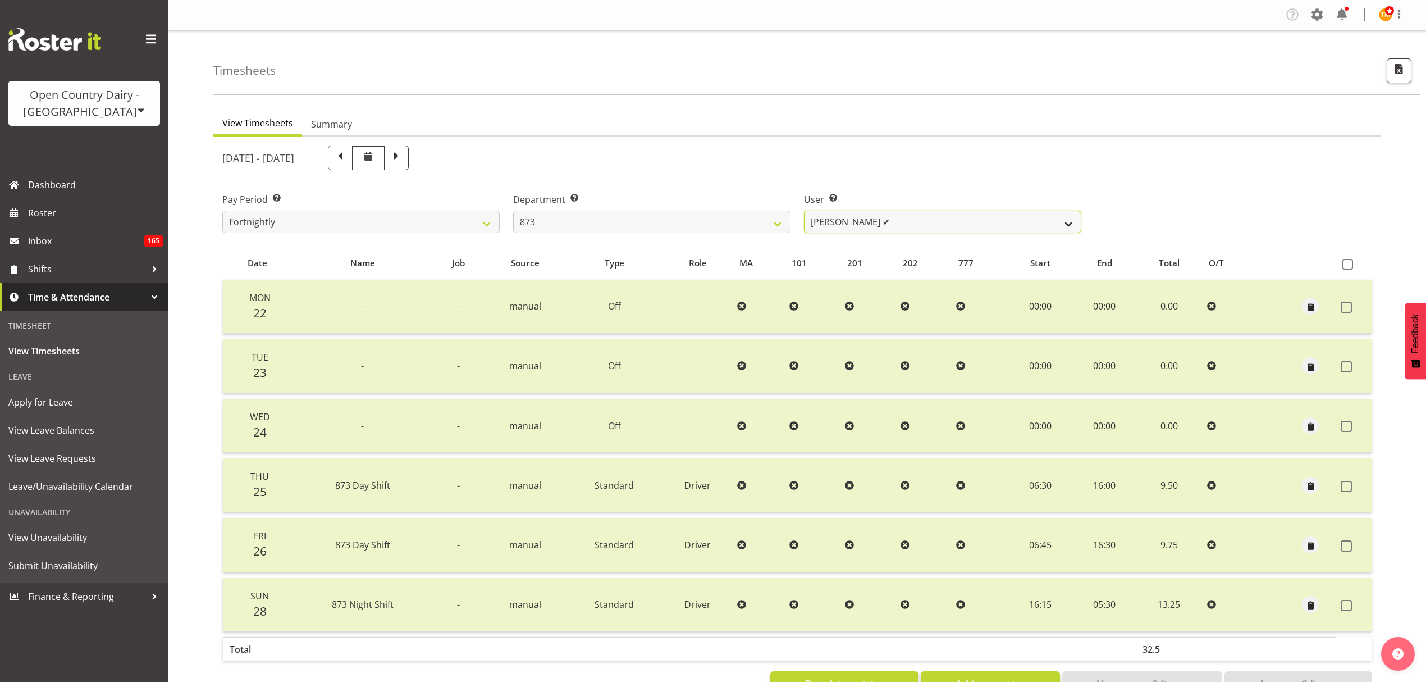
click at [867, 223] on select "Andrew Henderson ✔ Ricky Popham ✔ Stacy MacAskill ✔ Trish Nicol ✔" at bounding box center [942, 222] width 277 height 22
select select "7516"
click at [804, 211] on select "Andrew Henderson ✔ Ricky Popham ✔ Stacy MacAskill ✔ Trish Nicol ✔" at bounding box center [942, 222] width 277 height 22
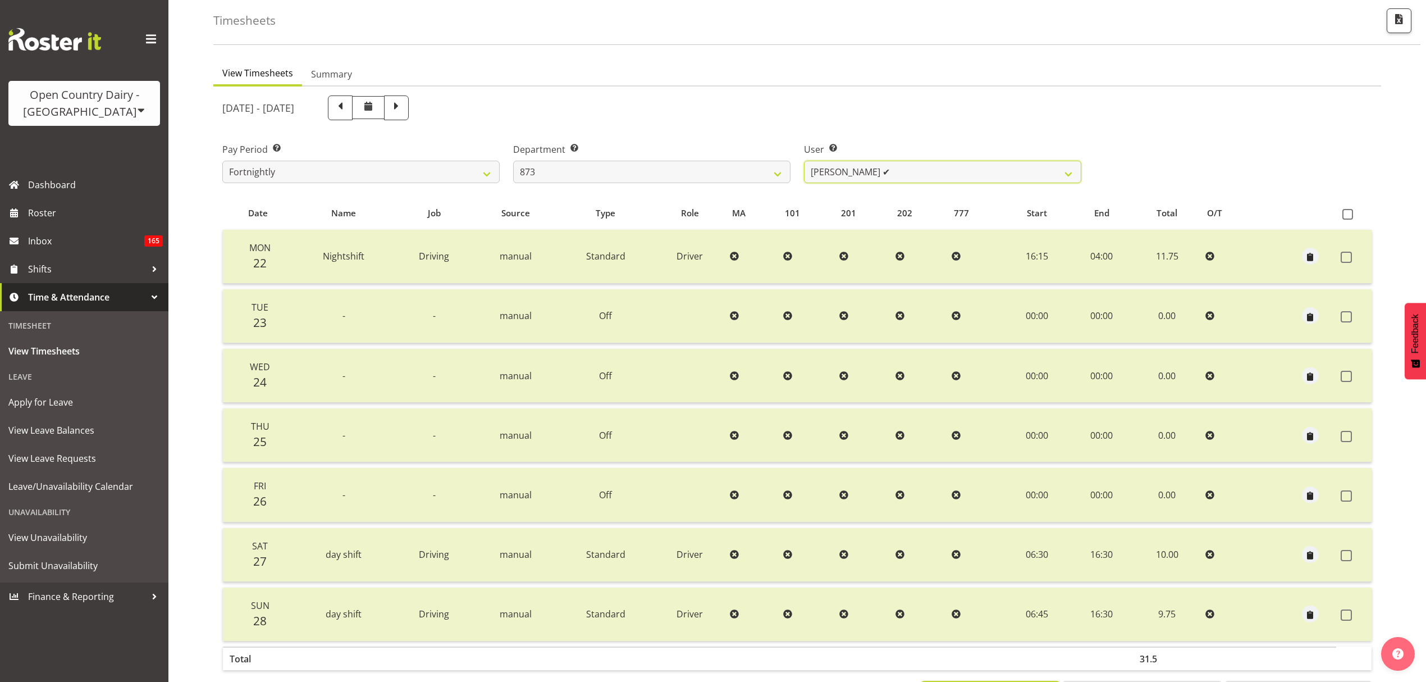
scroll to position [99, 0]
